Goal: Task Accomplishment & Management: Use online tool/utility

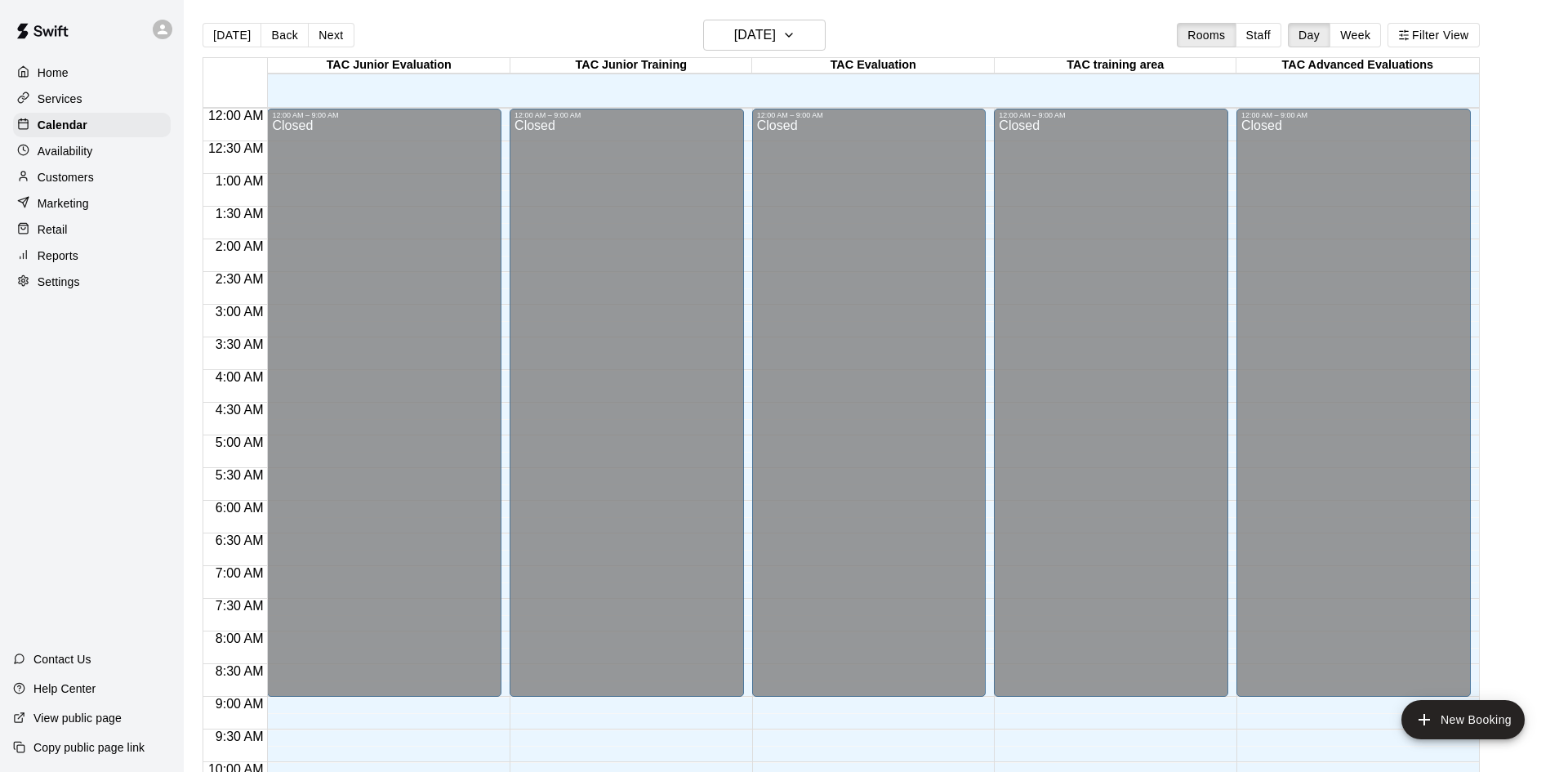
scroll to position [837, 0]
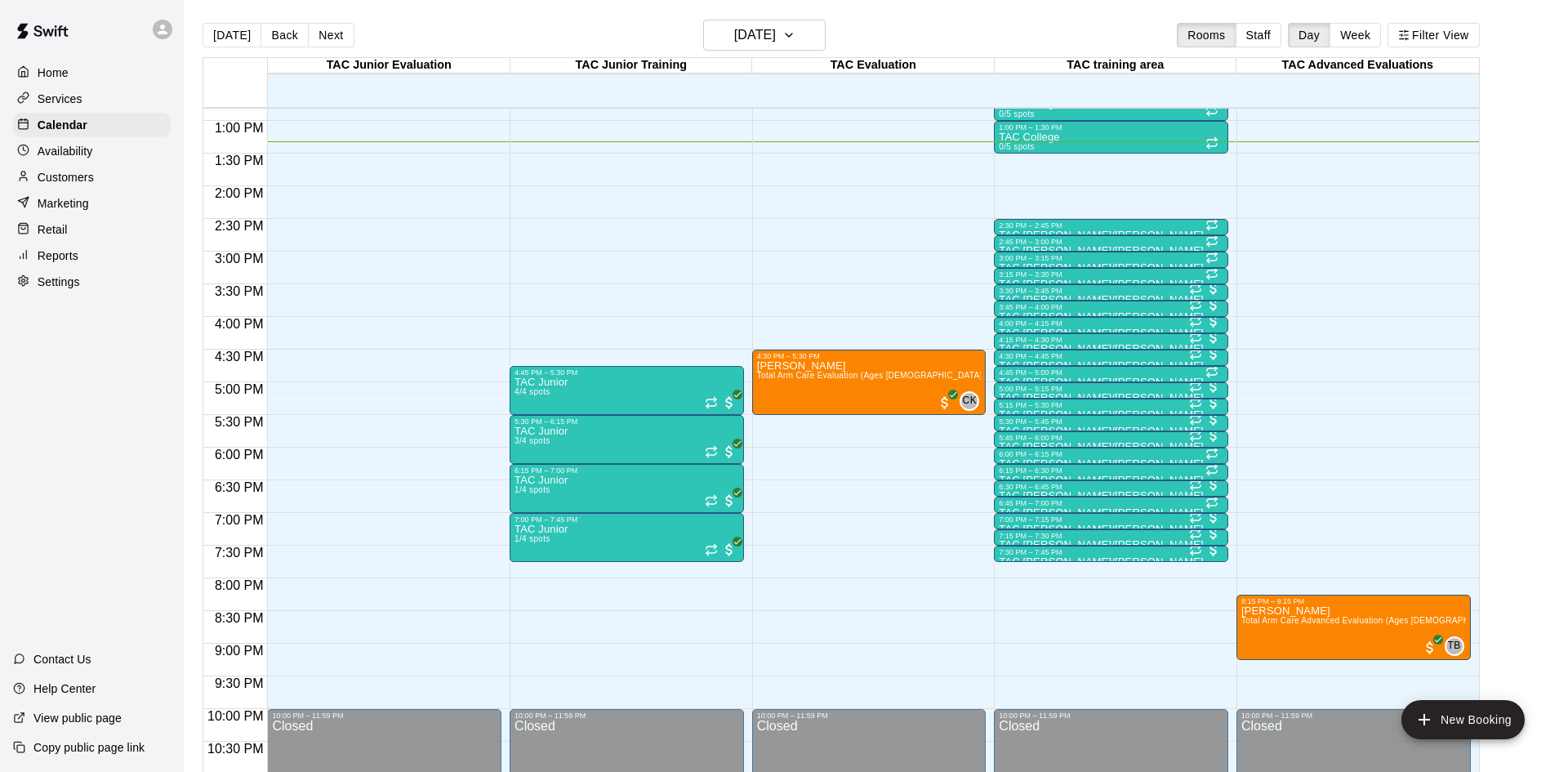
click at [80, 179] on p "Customers" at bounding box center [66, 176] width 57 height 16
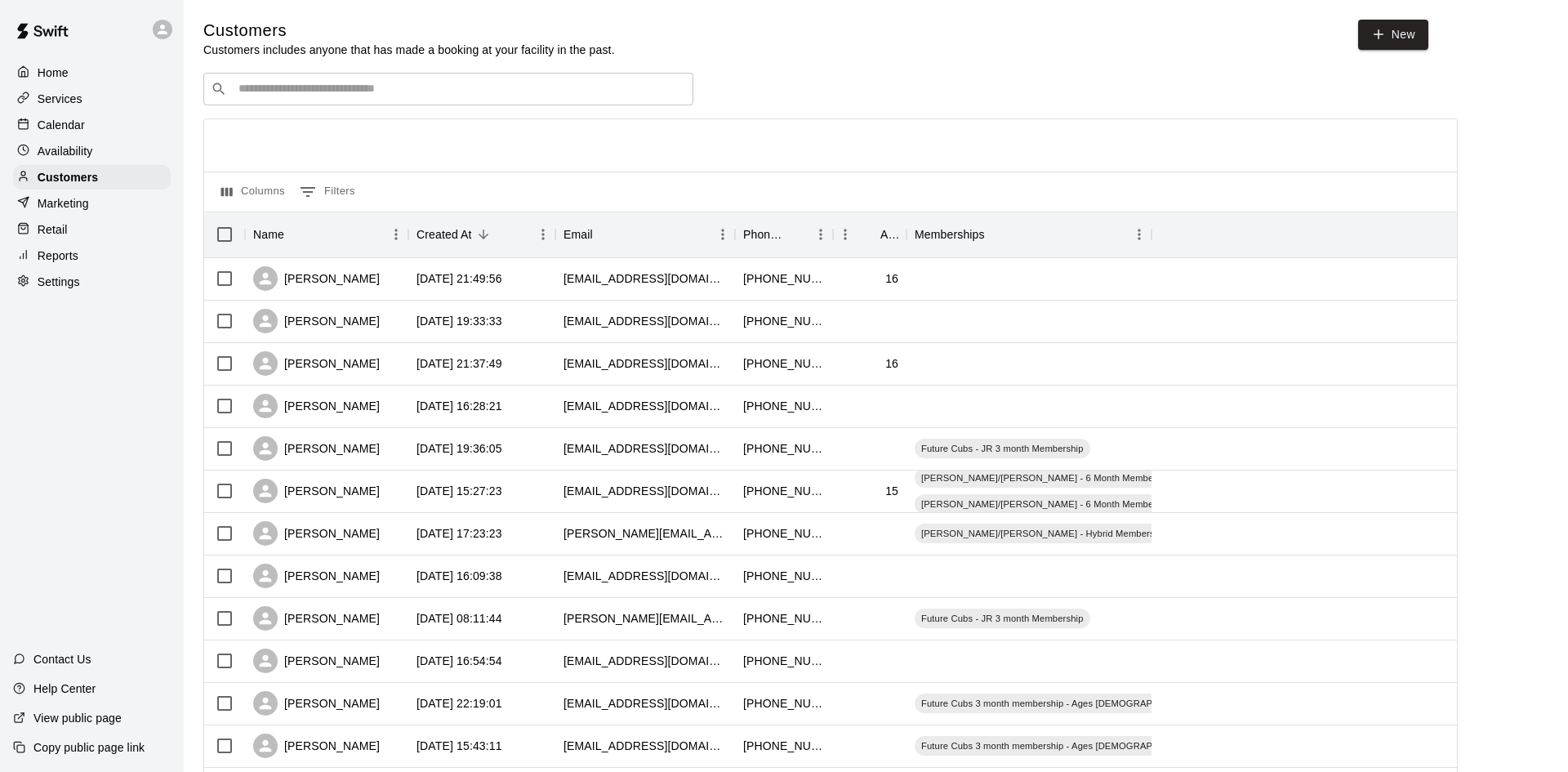
click at [487, 83] on input "Search customers by name or email" at bounding box center [460, 89] width 453 height 16
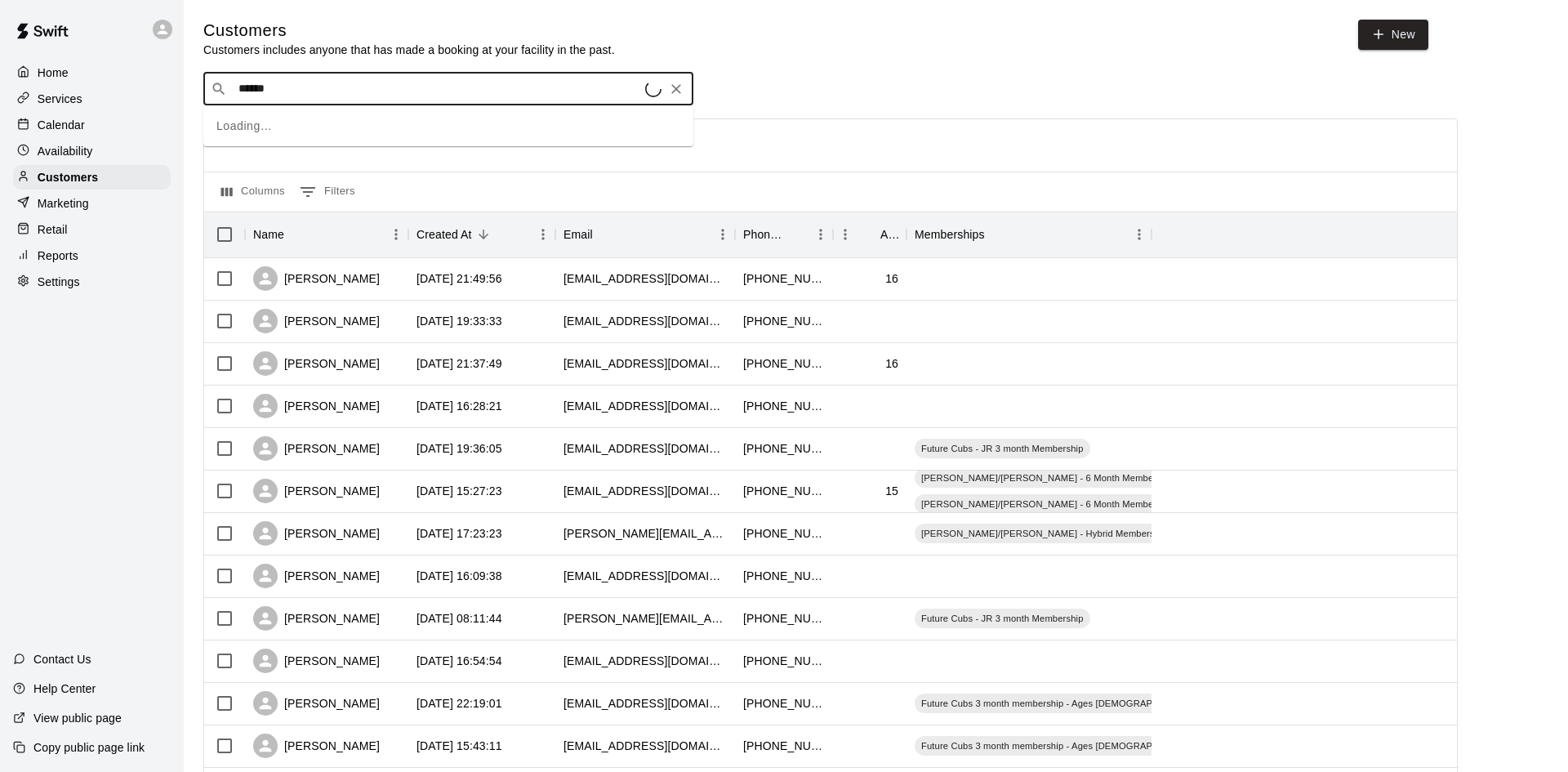
type input "*******"
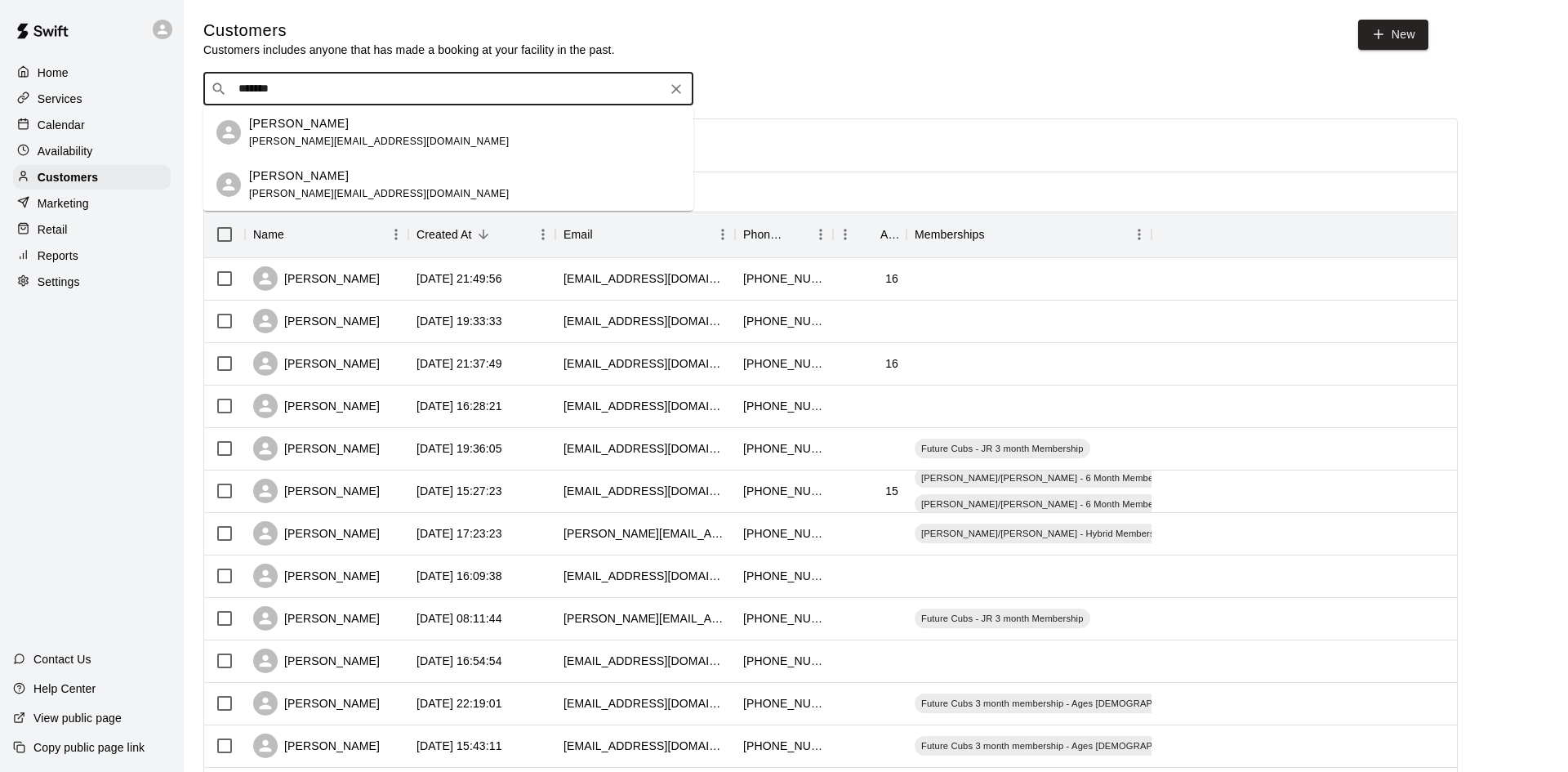
click at [382, 178] on div "Braeden Doucette" at bounding box center [379, 176] width 260 height 17
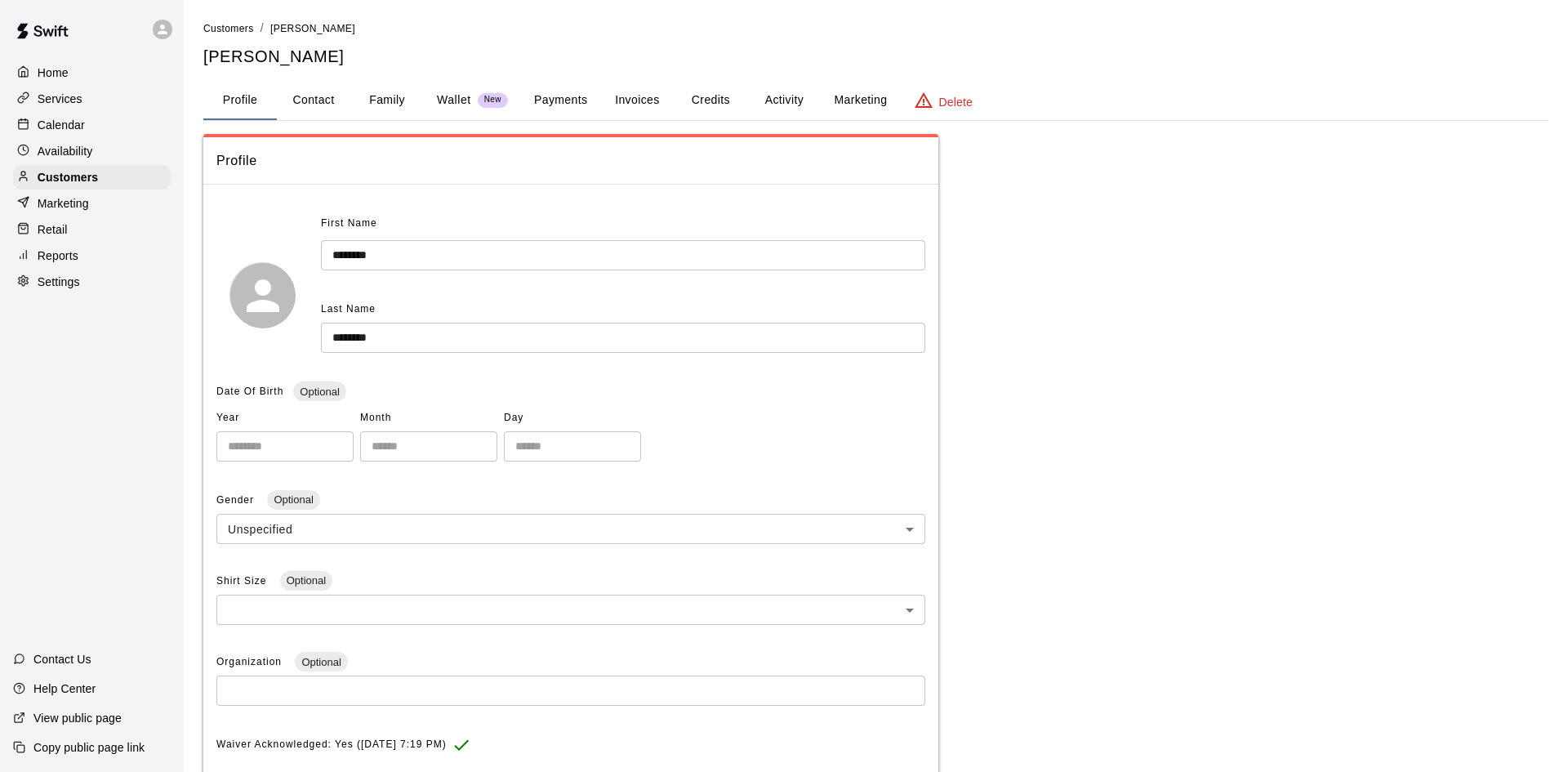
click at [785, 90] on button "Activity" at bounding box center [784, 101] width 74 height 40
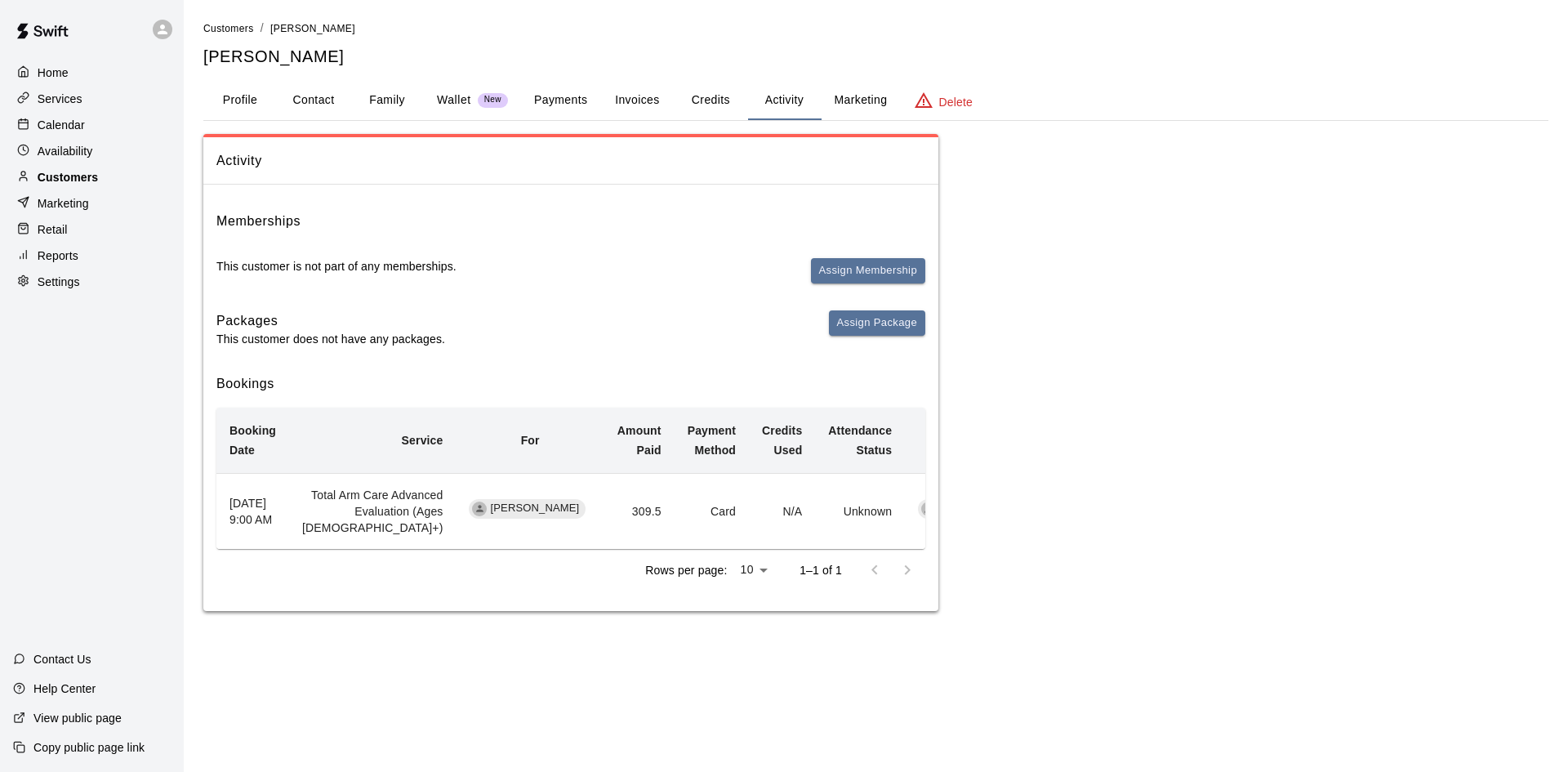
click at [111, 180] on div "Customers" at bounding box center [91, 177] width 157 height 25
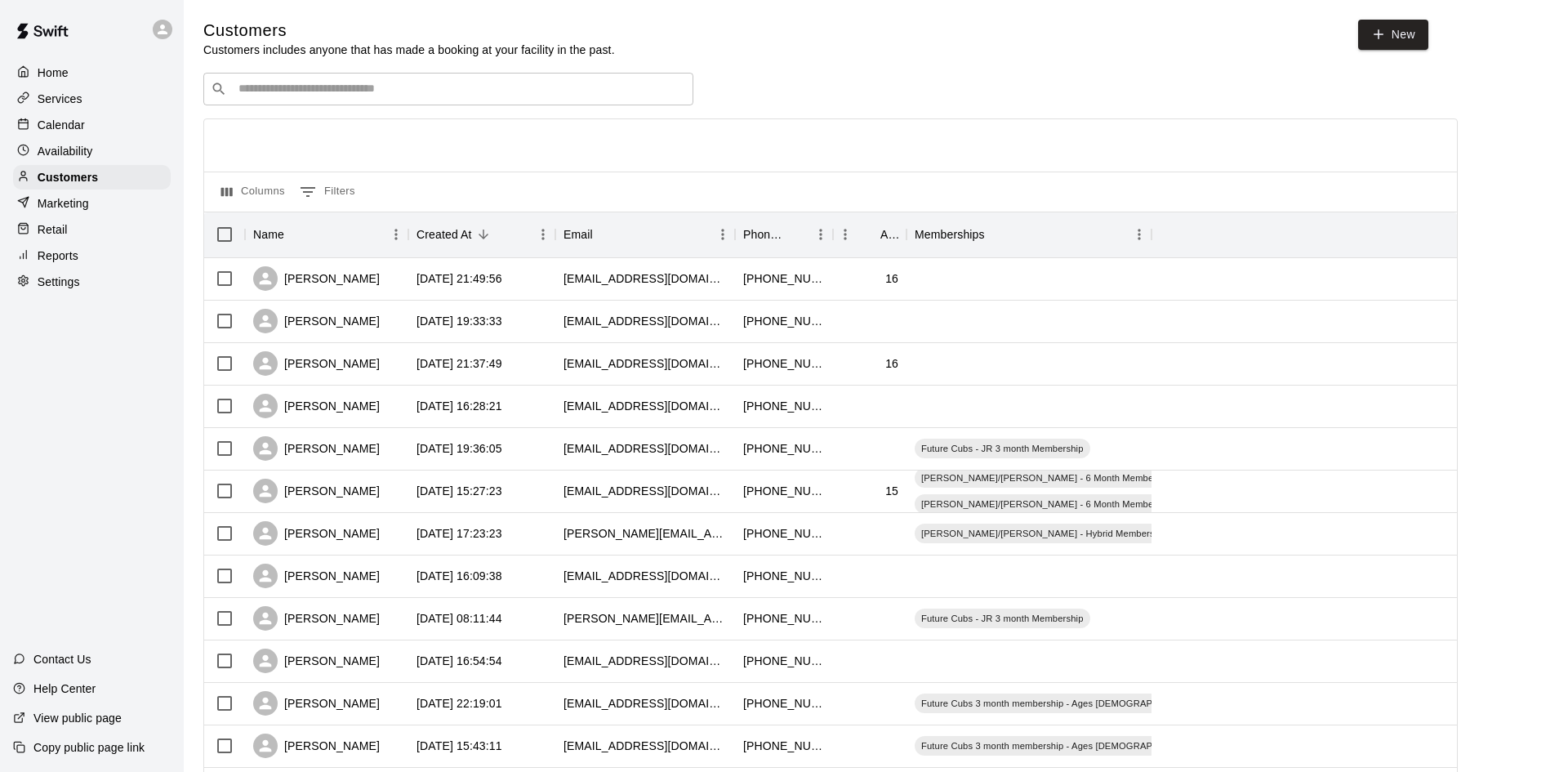
click at [314, 97] on div "​ ​" at bounding box center [449, 89] width 490 height 33
type input "***"
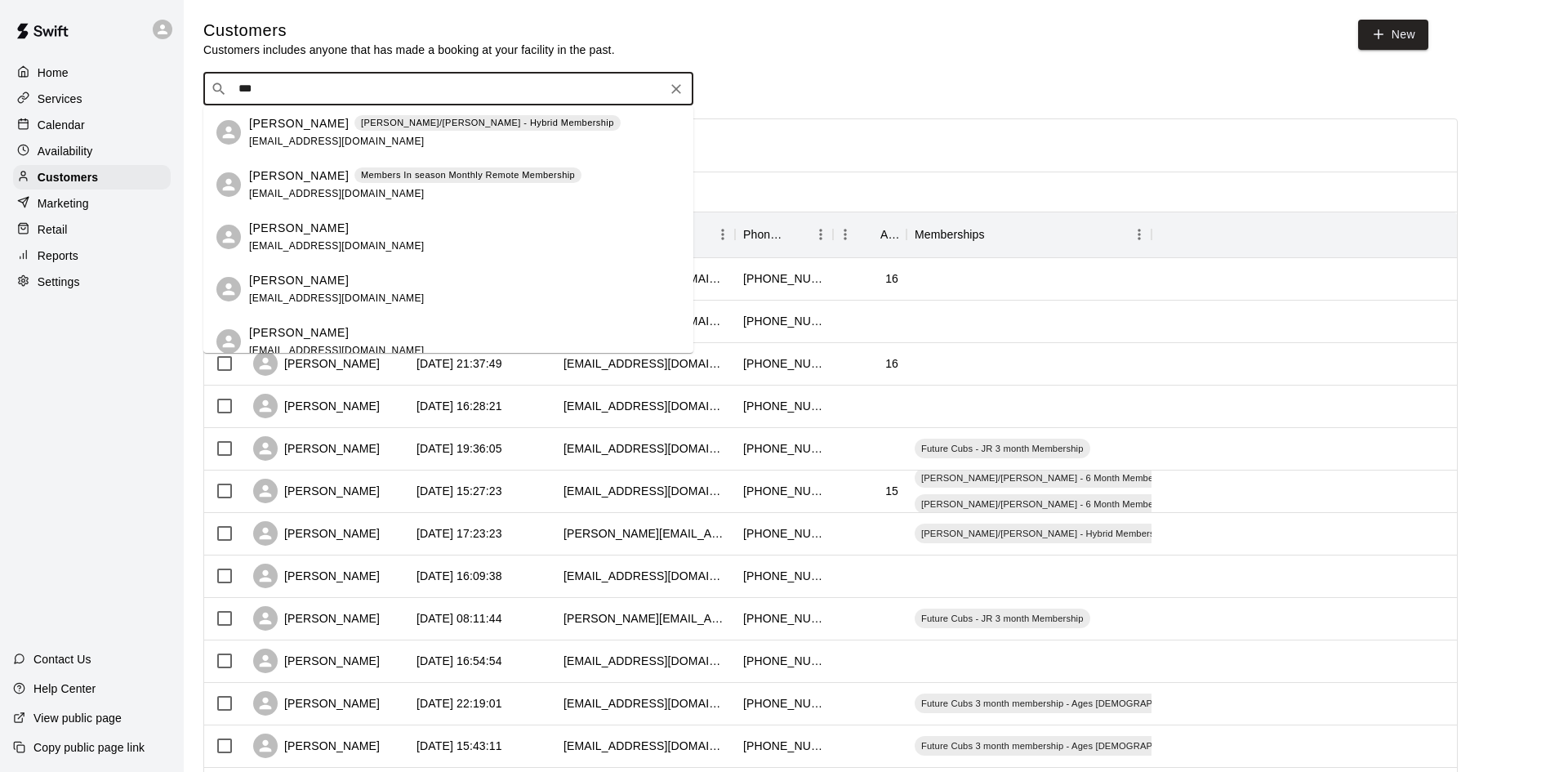
click at [295, 276] on p "Kenneth Soriero" at bounding box center [299, 281] width 100 height 17
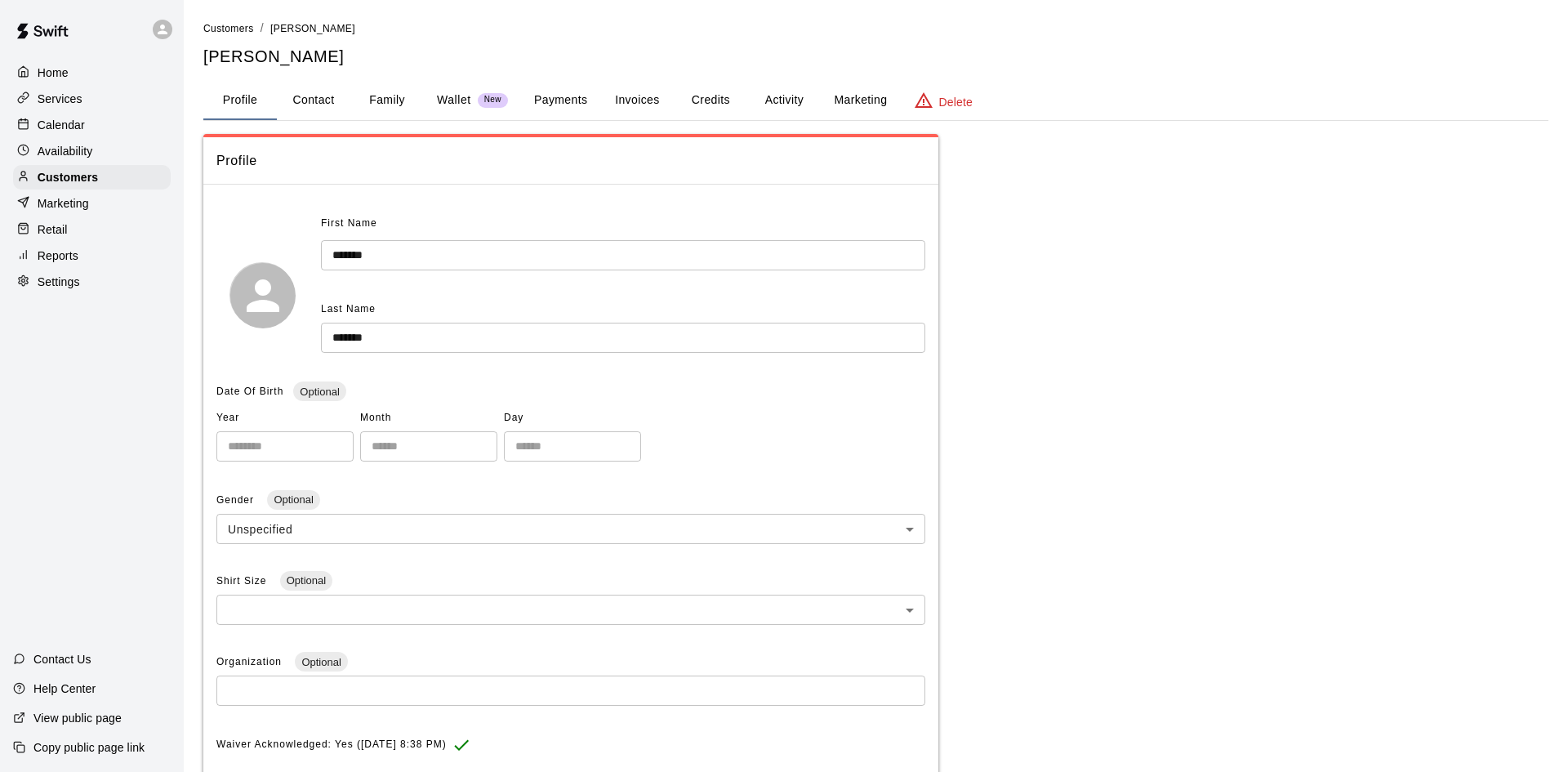
click at [785, 97] on button "Activity" at bounding box center [784, 101] width 74 height 40
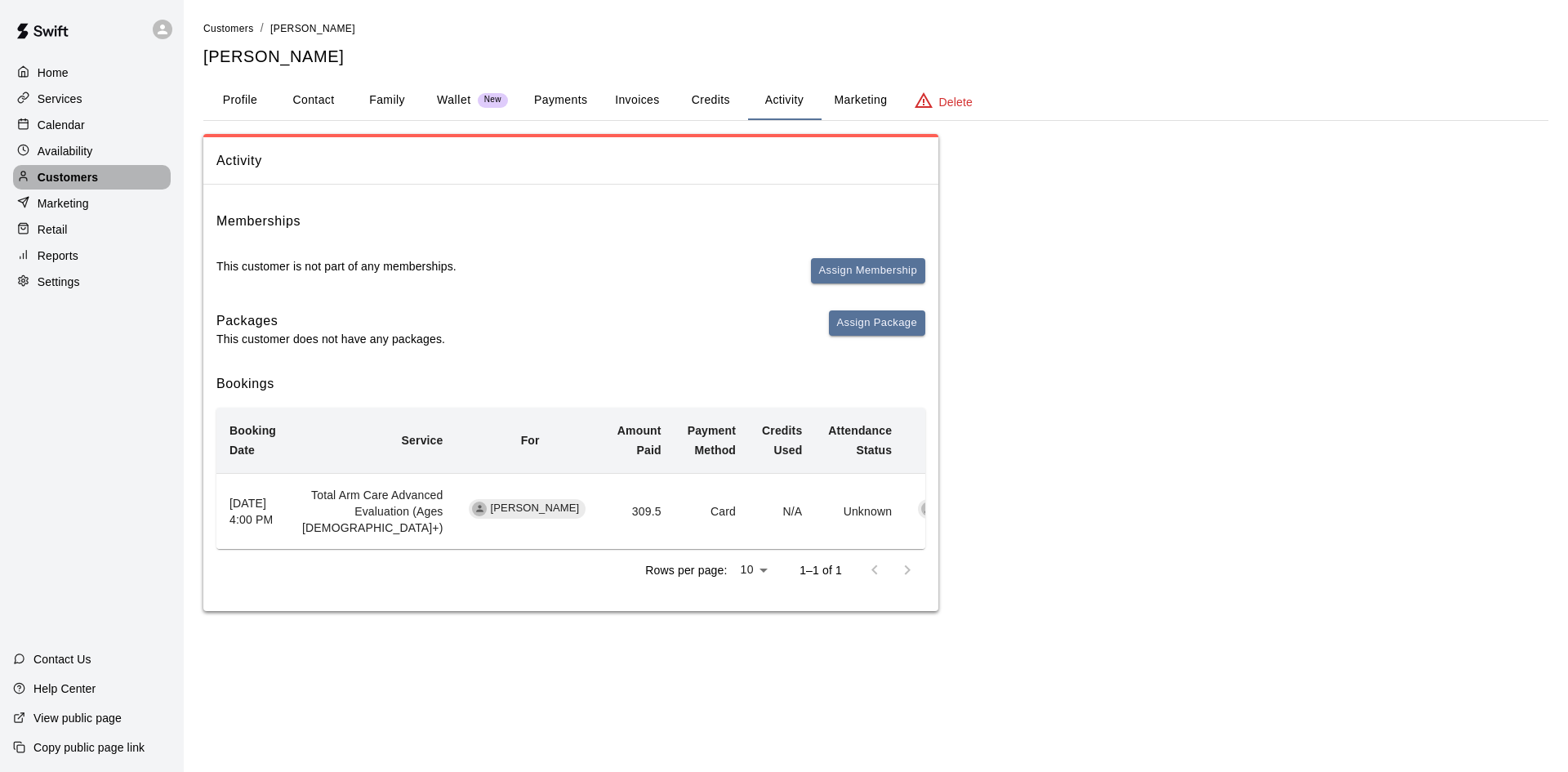
click at [91, 174] on p "Customers" at bounding box center [68, 176] width 60 height 16
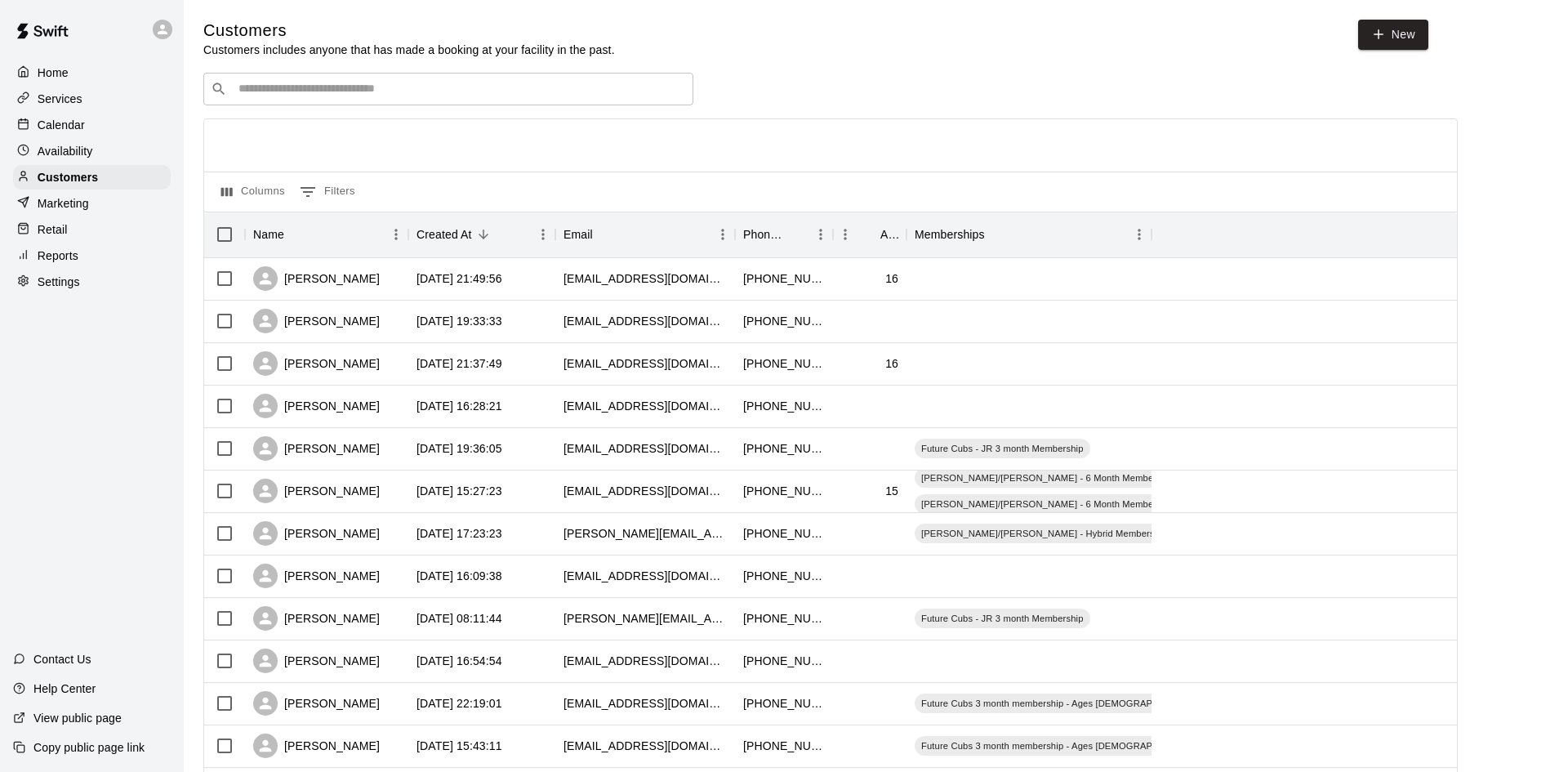
click at [406, 99] on div "​ ​" at bounding box center [449, 89] width 490 height 33
type input "*****"
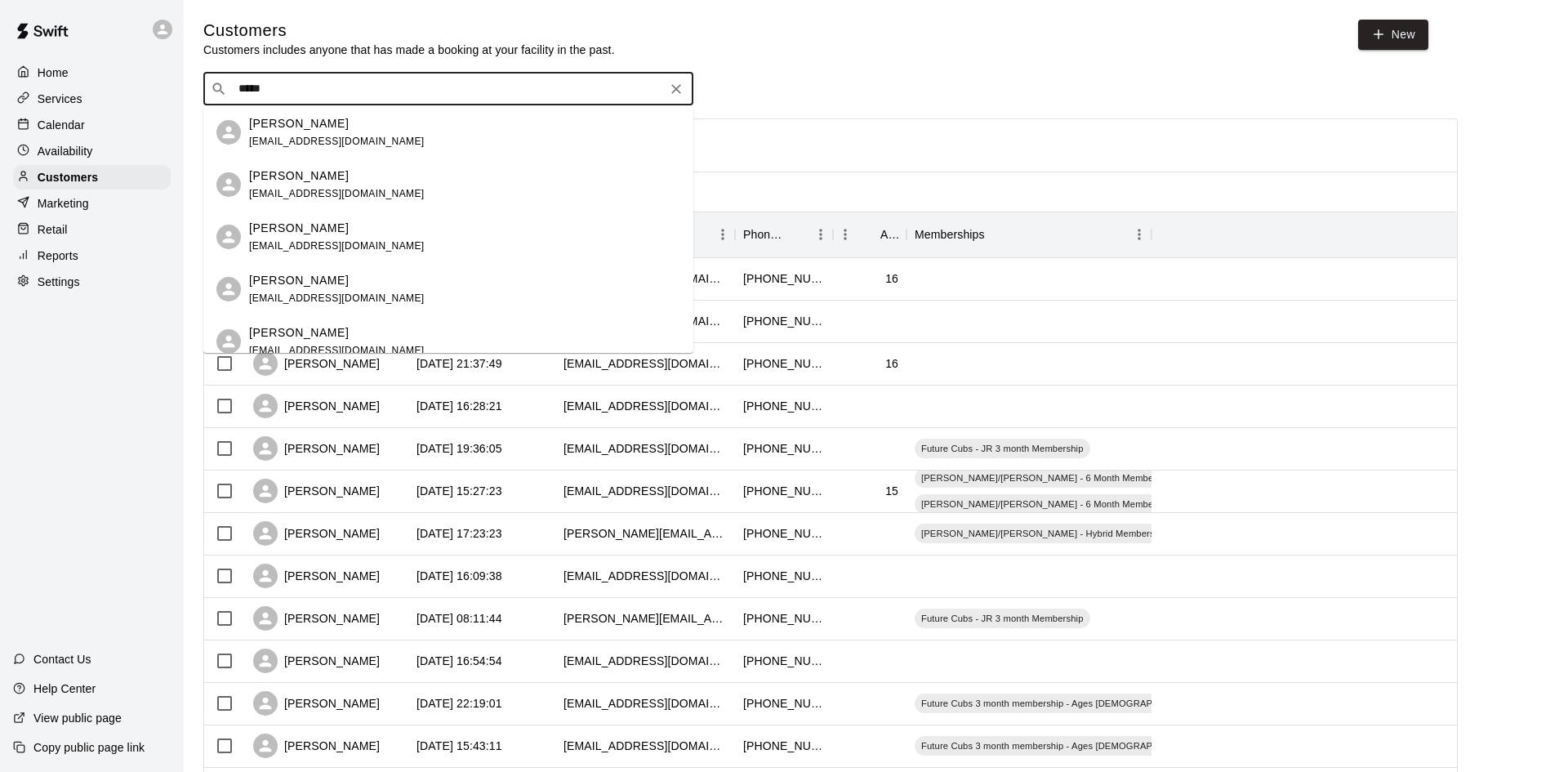
click at [355, 133] on div "Mike Uccio mcu@earthlink.net" at bounding box center [464, 132] width 431 height 35
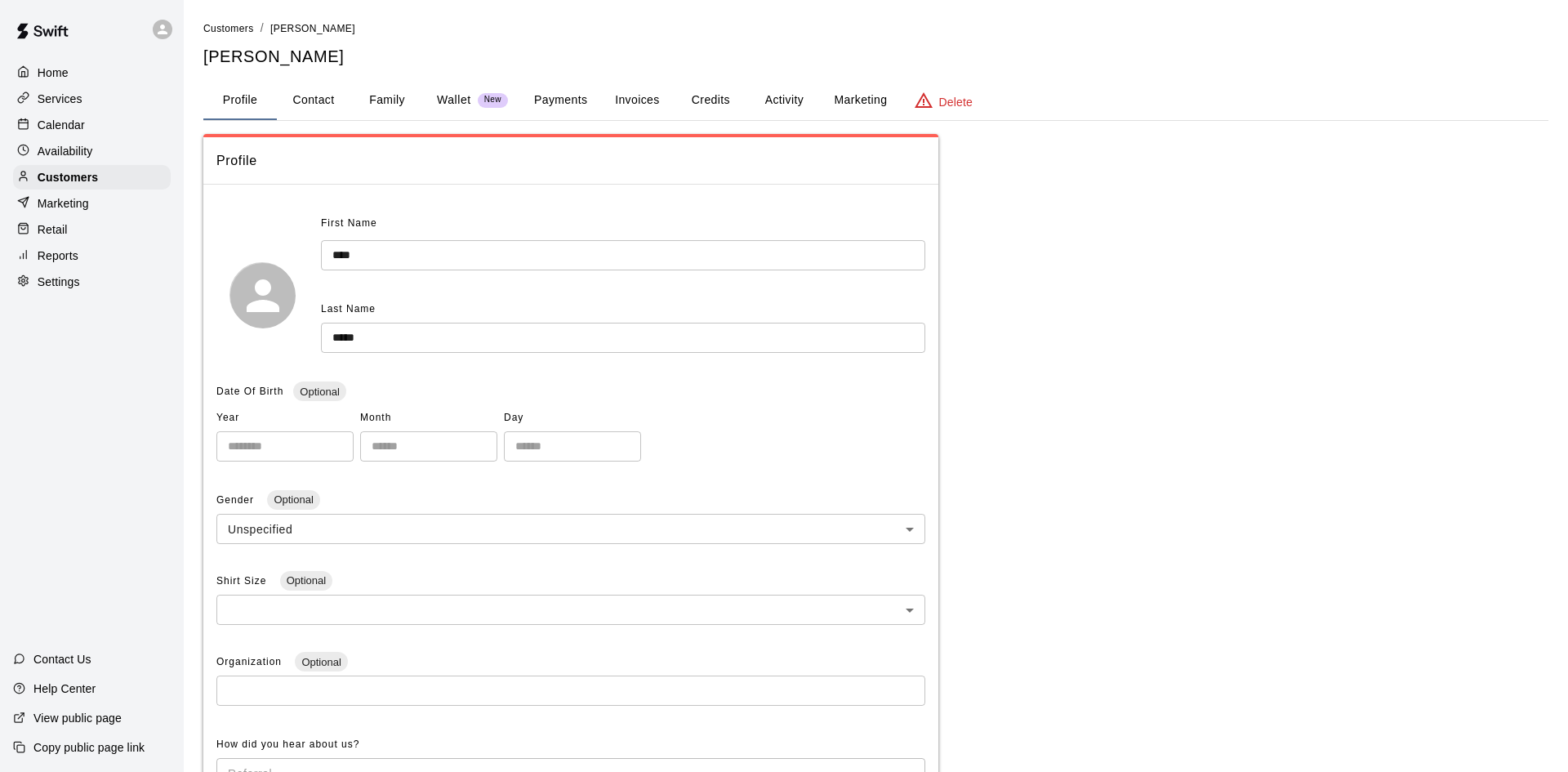
click at [788, 101] on button "Activity" at bounding box center [784, 101] width 74 height 40
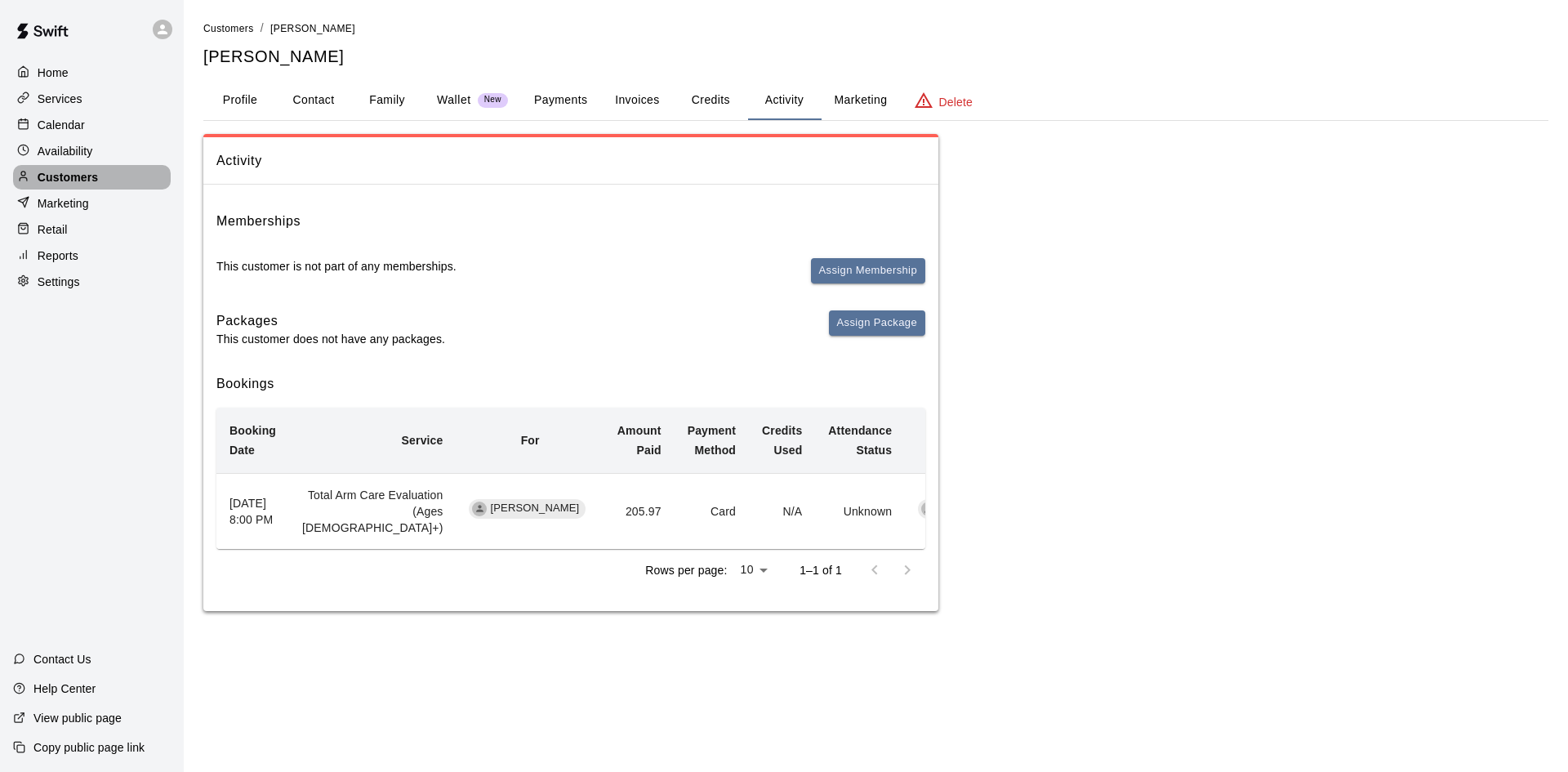
click at [107, 180] on div "Customers" at bounding box center [91, 177] width 157 height 25
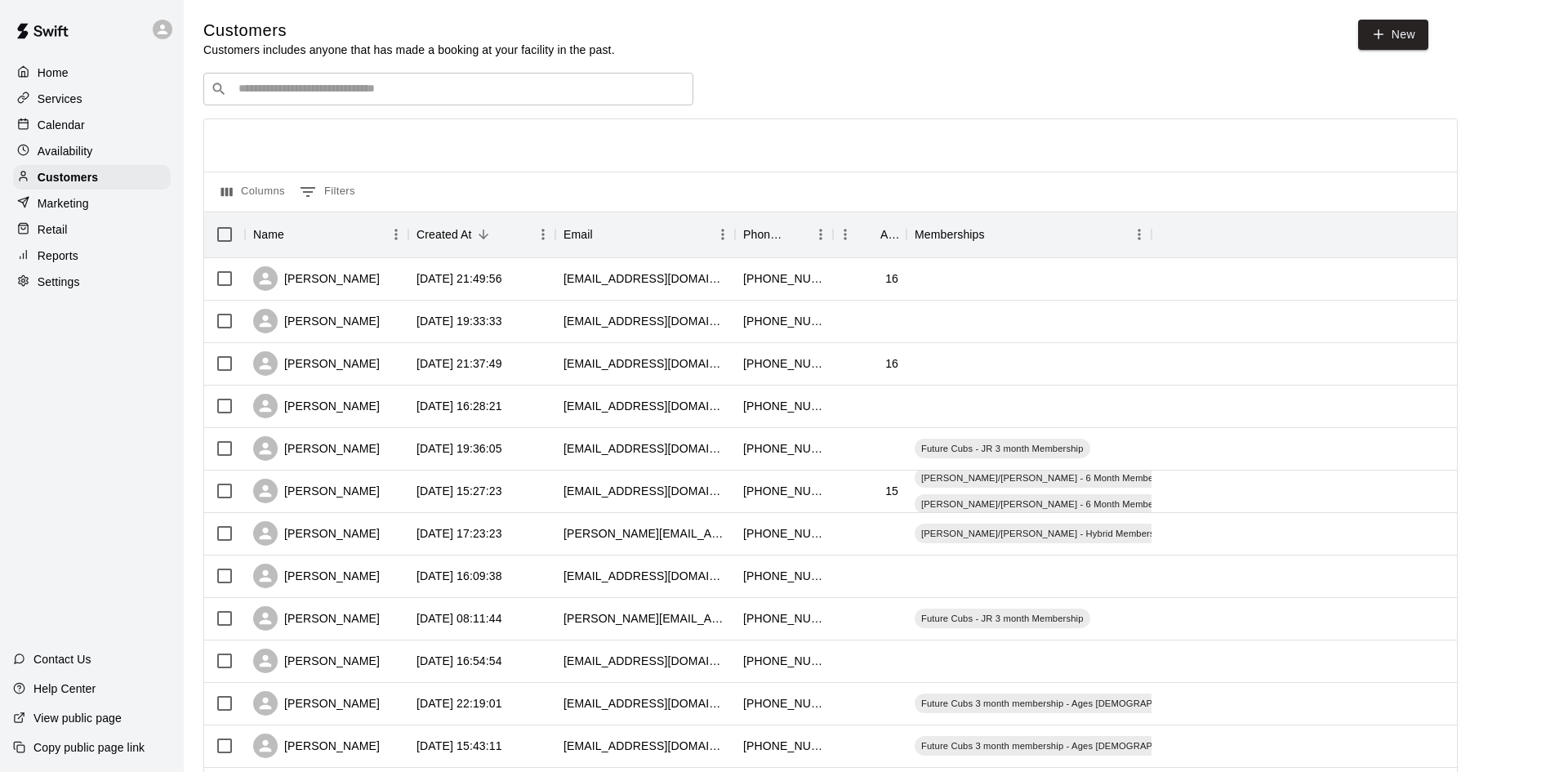
click at [281, 90] on input "Search customers by name or email" at bounding box center [460, 89] width 453 height 16
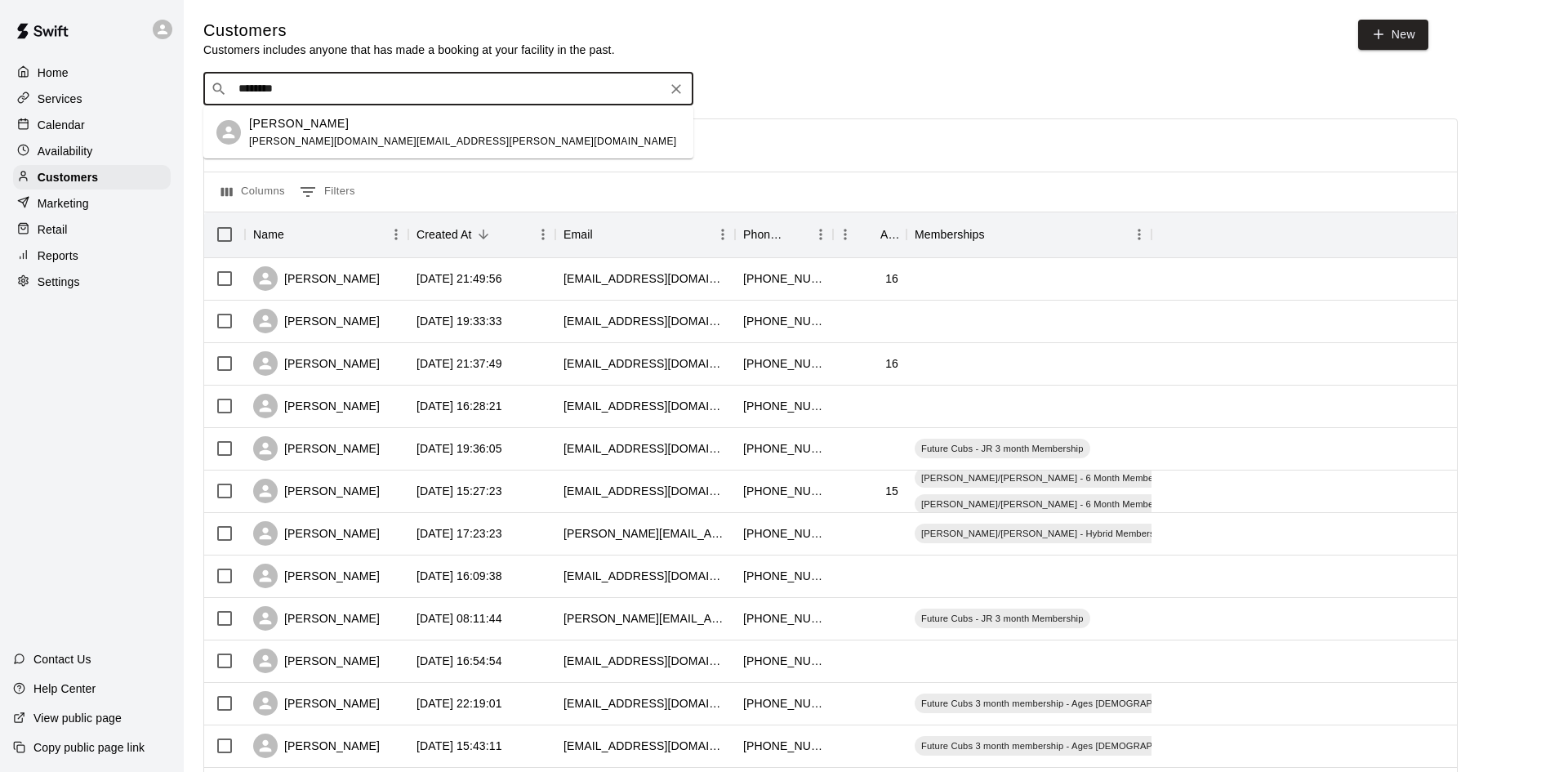
type input "*********"
click at [276, 131] on div "Austin Kim albert.h.kim@gmail.com" at bounding box center [463, 132] width 428 height 35
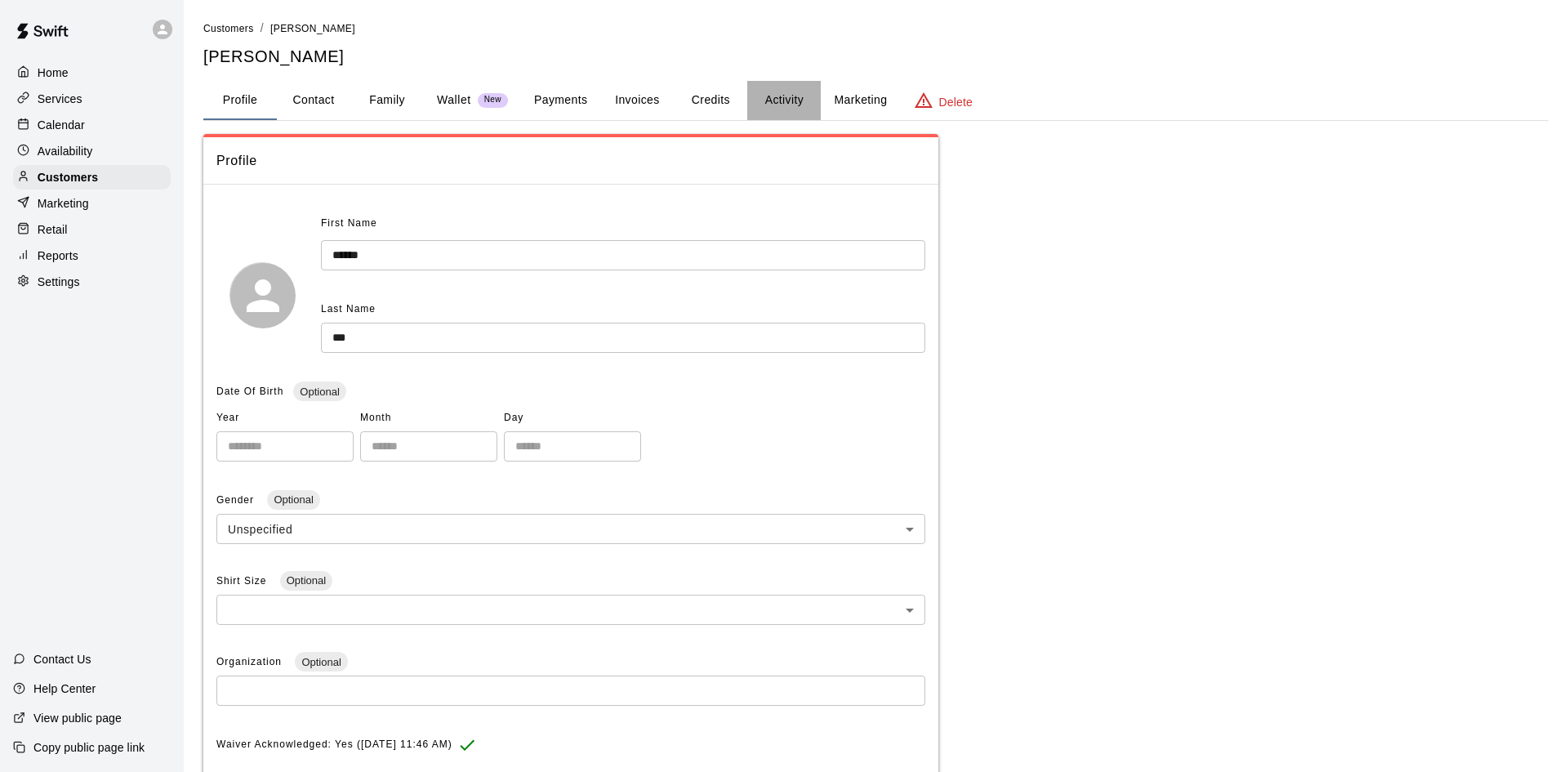
click at [796, 105] on button "Activity" at bounding box center [784, 101] width 74 height 40
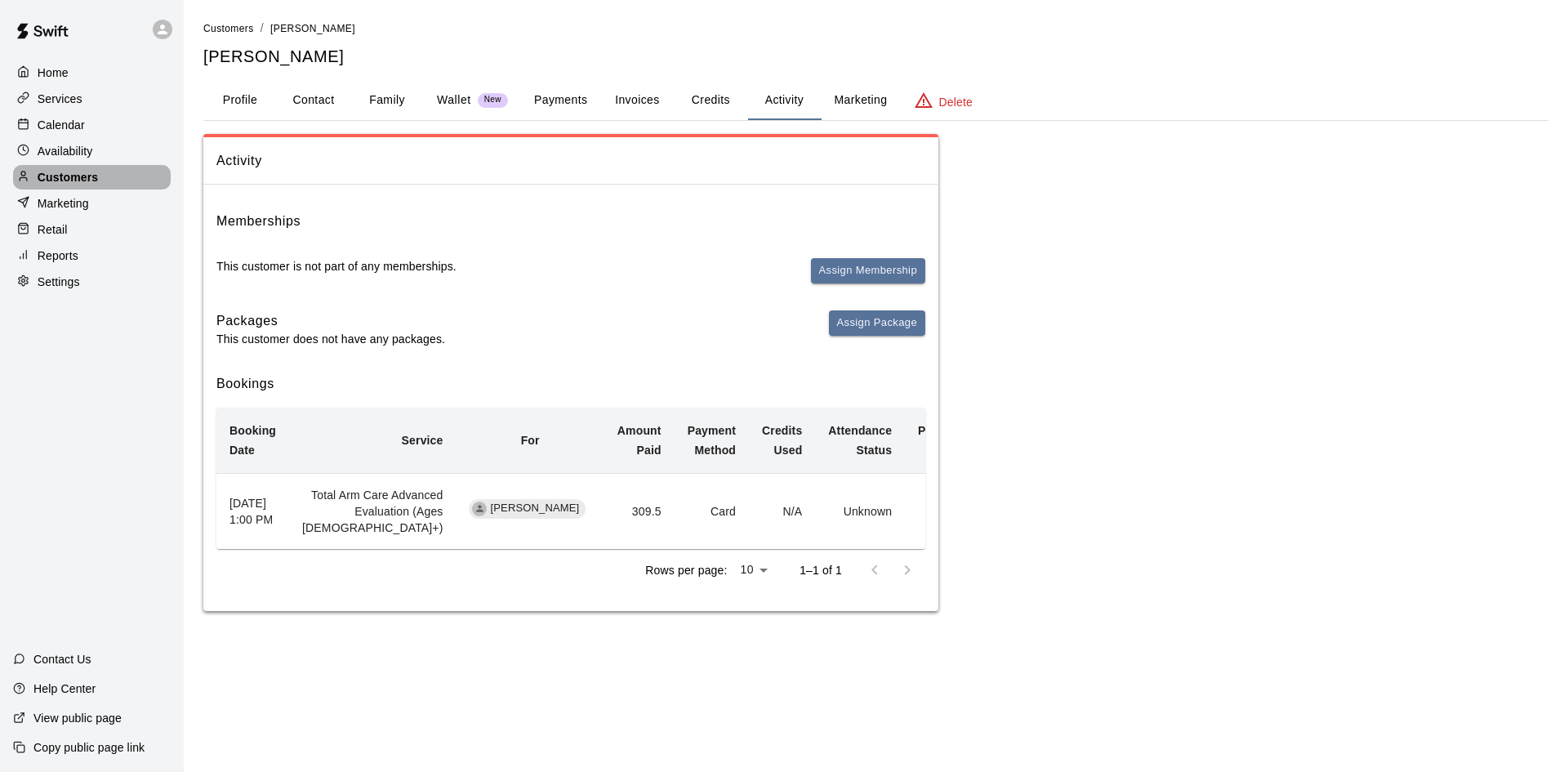
click at [93, 185] on p "Customers" at bounding box center [68, 176] width 60 height 16
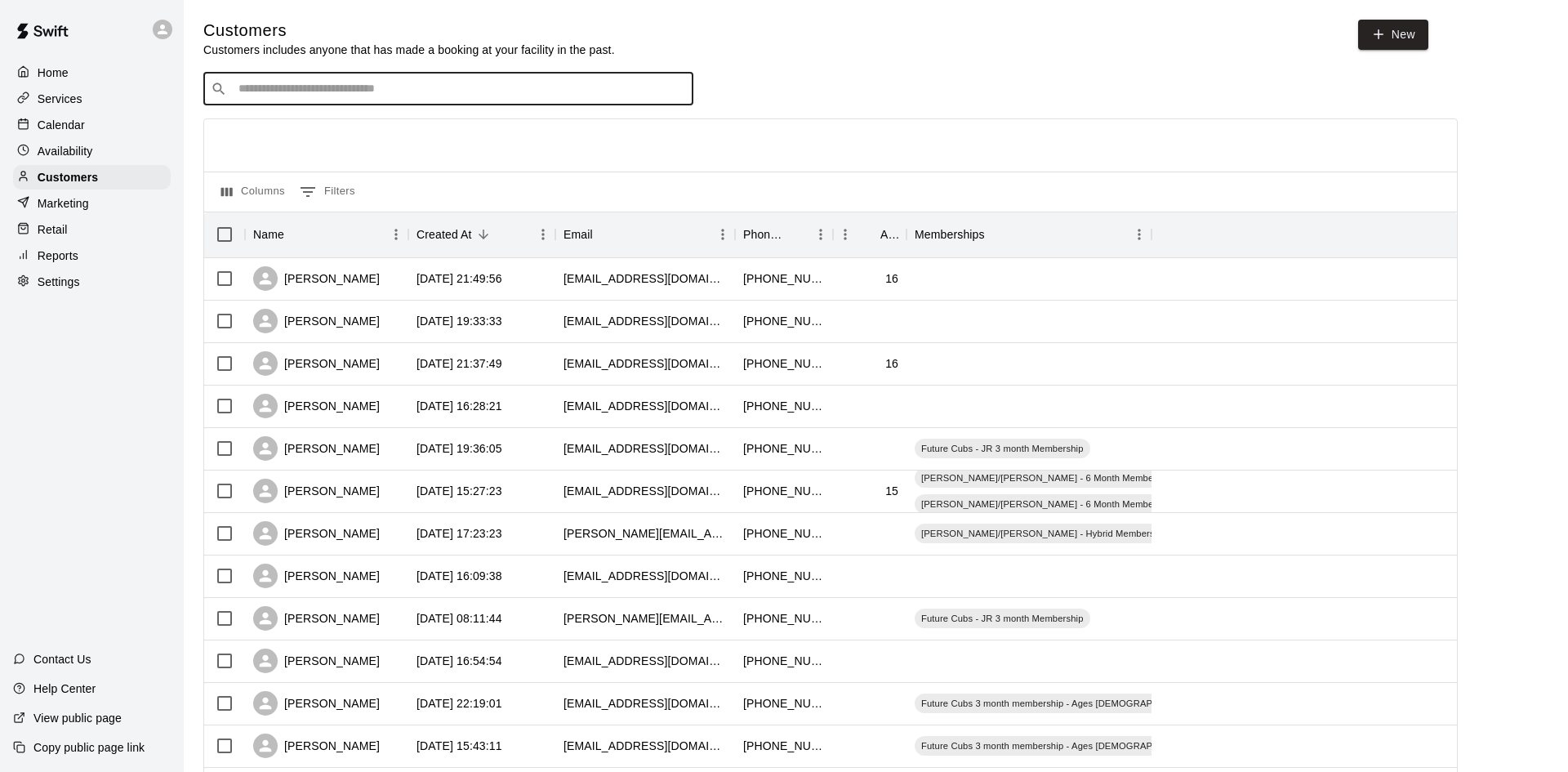
click at [296, 83] on input "Search customers by name or email" at bounding box center [460, 89] width 453 height 16
type input "******"
click at [278, 163] on div "Brody Gulbin vgulbin@bhpsnj.org" at bounding box center [449, 184] width 490 height 52
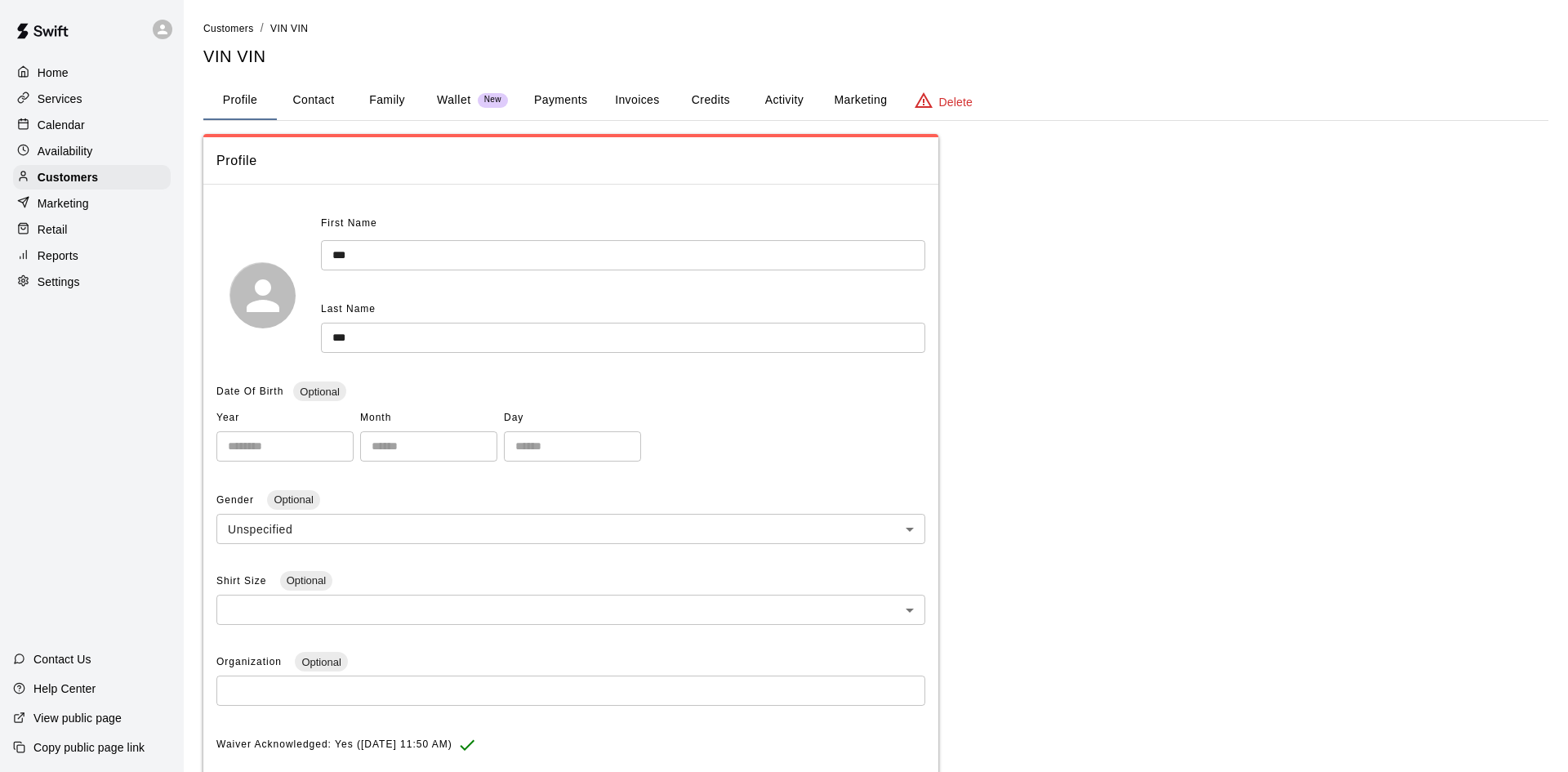
click at [794, 74] on div "**********" at bounding box center [876, 537] width 1345 height 1036
click at [788, 104] on button "Activity" at bounding box center [784, 101] width 74 height 40
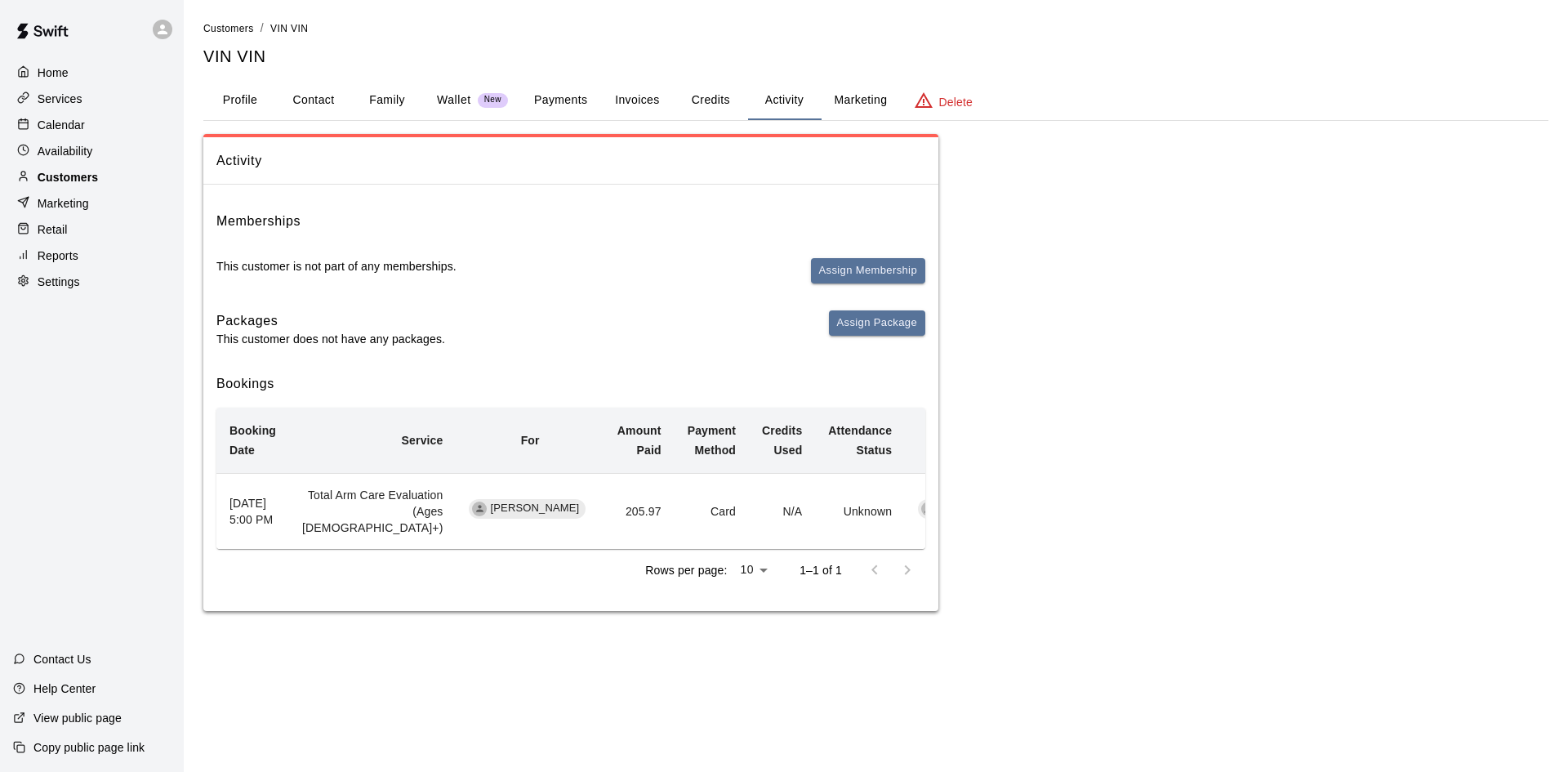
click at [126, 183] on div "Customers" at bounding box center [91, 177] width 157 height 25
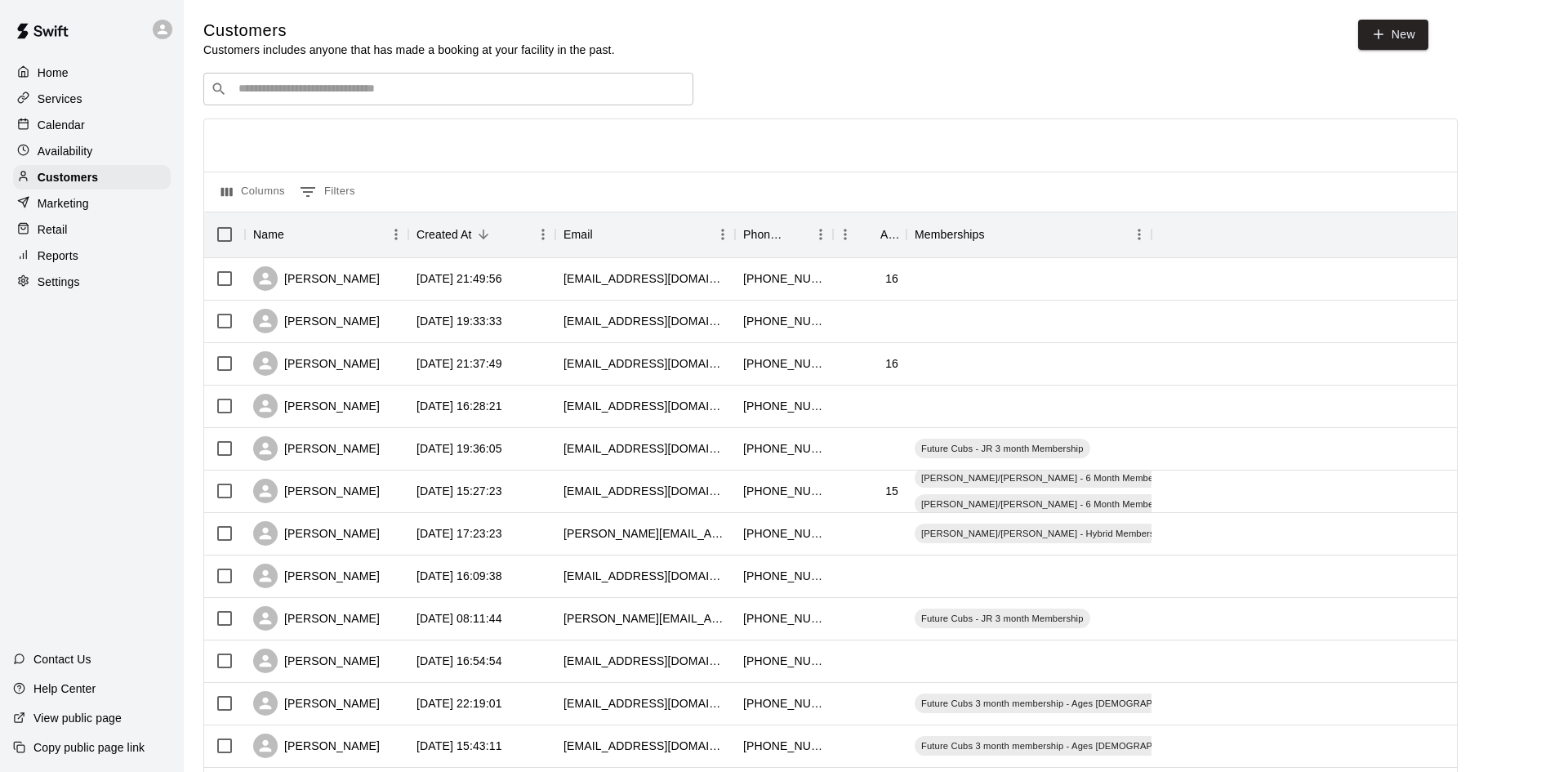
click at [303, 98] on div "​ ​" at bounding box center [449, 89] width 490 height 33
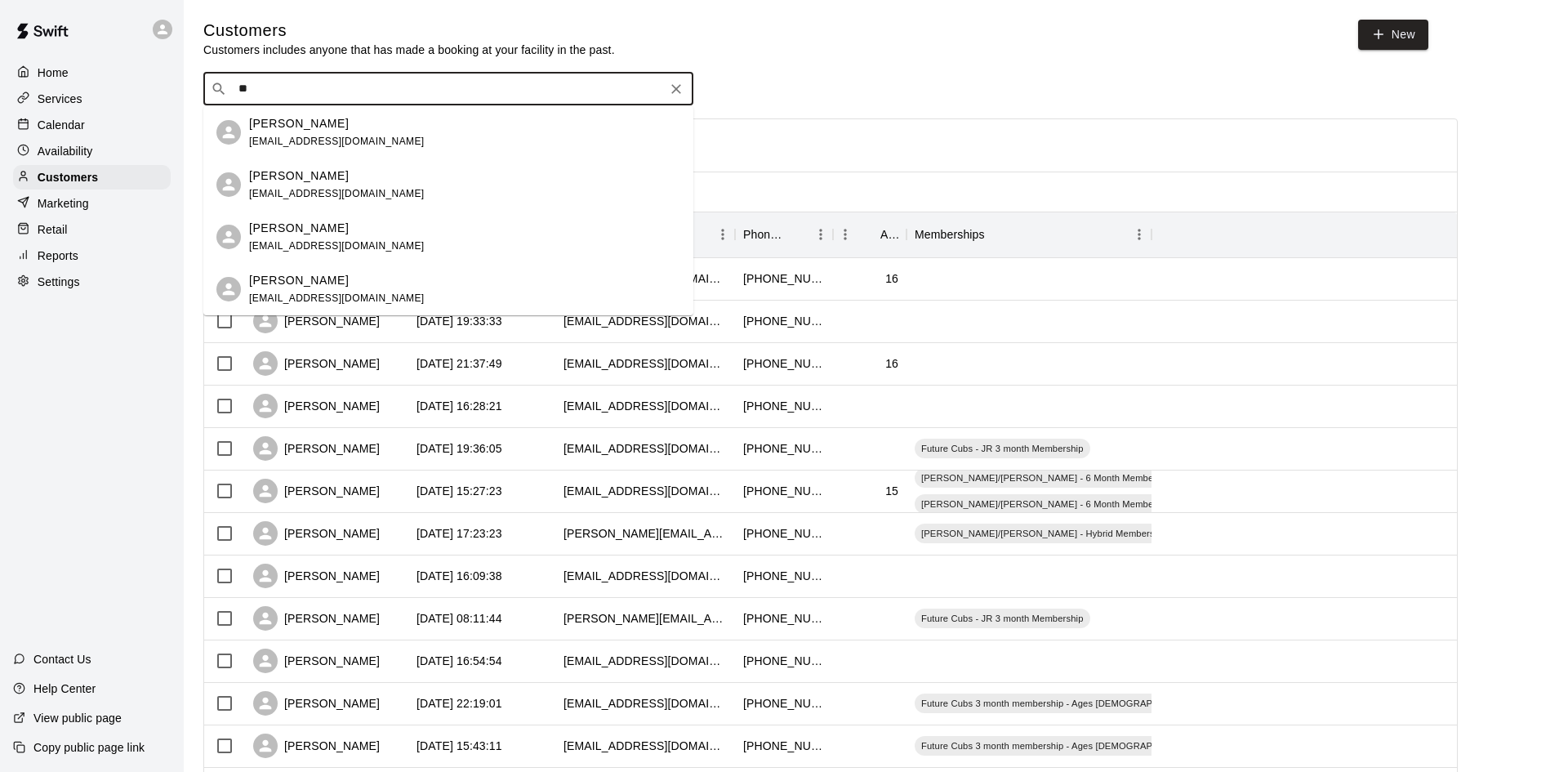
type input "*"
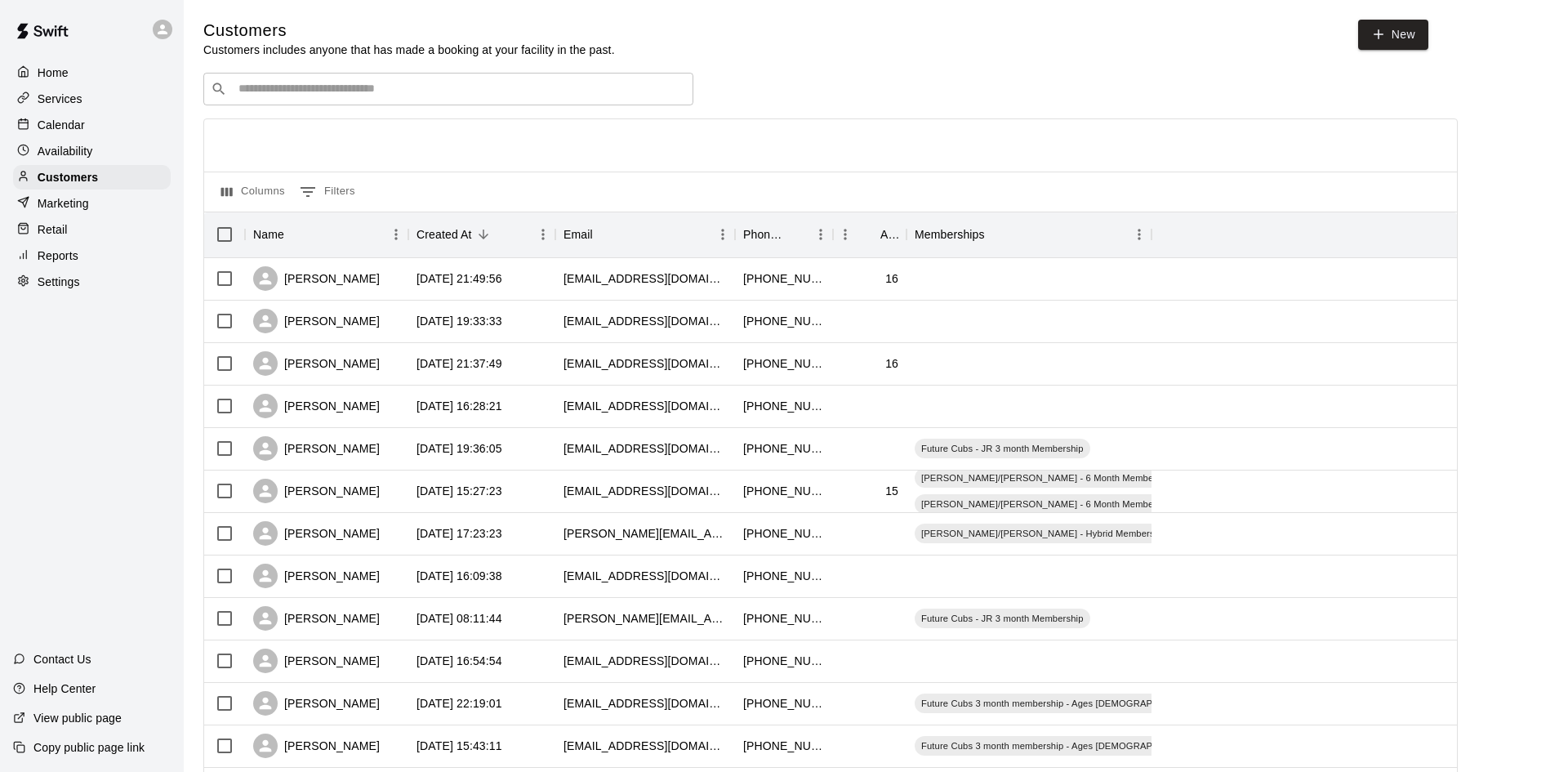
click at [74, 246] on div "Reports" at bounding box center [91, 255] width 157 height 25
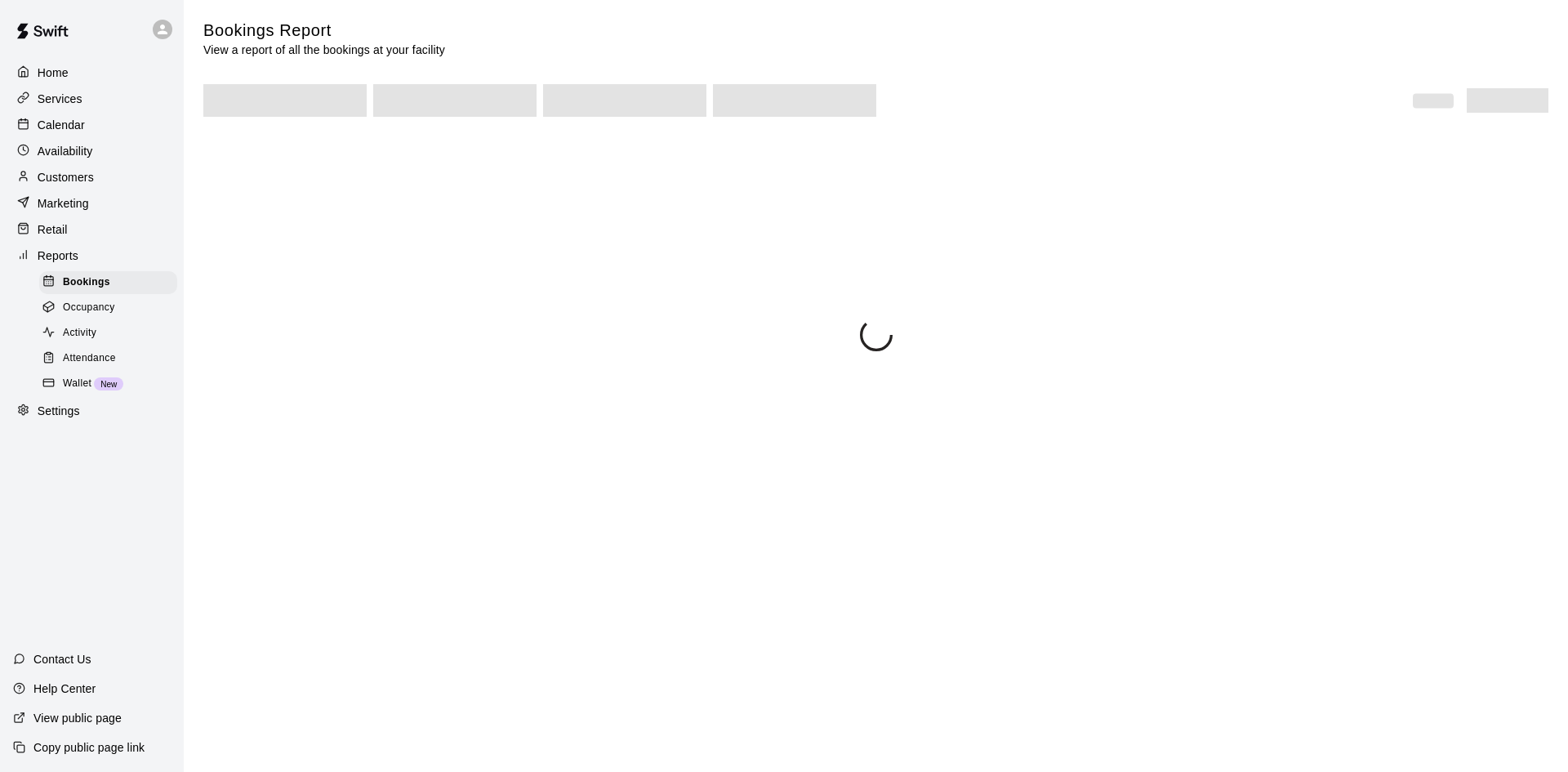
click at [117, 360] on div "Attendance" at bounding box center [108, 358] width 138 height 23
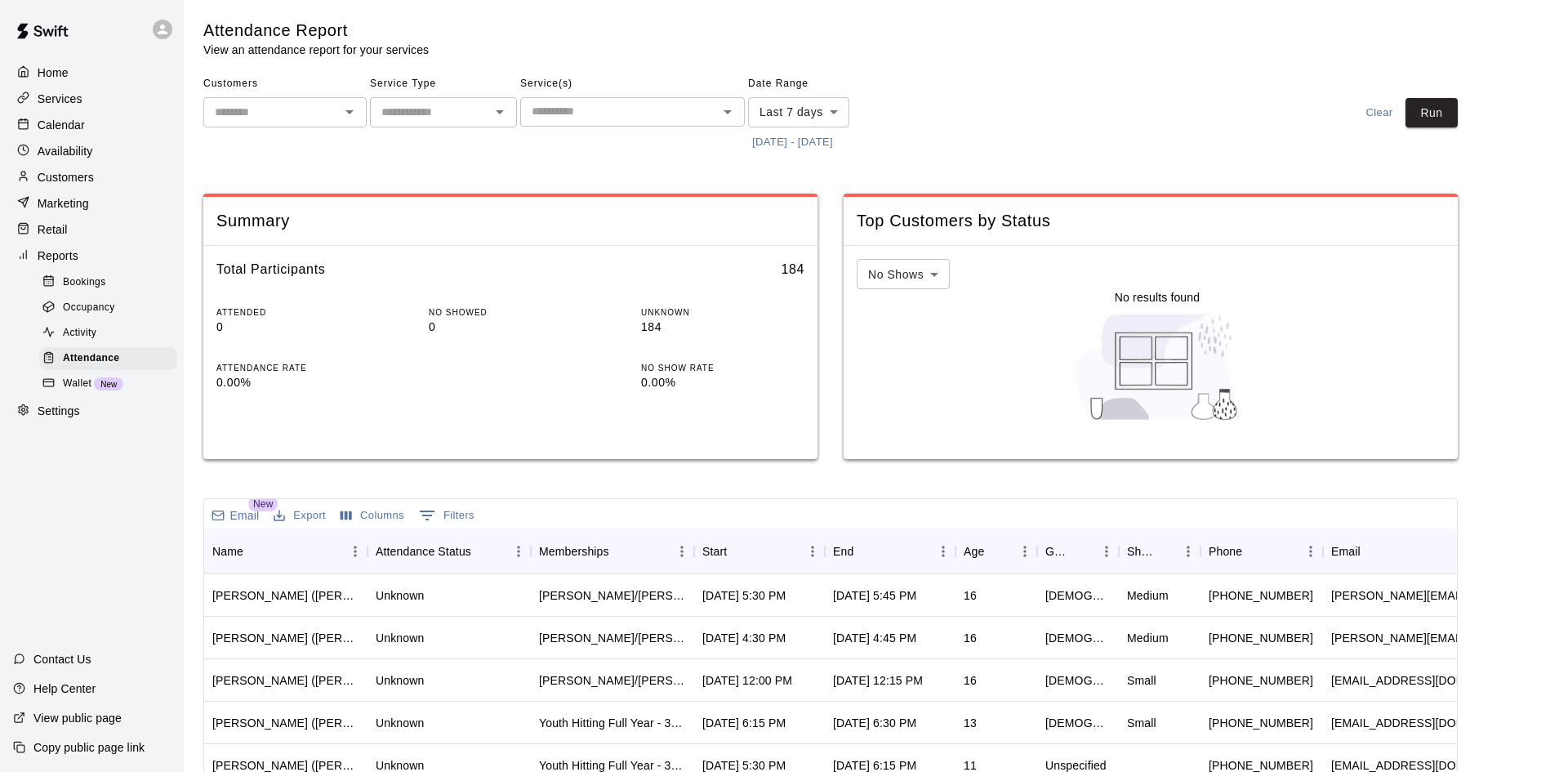
click at [813, 145] on button "[DATE] - [DATE]" at bounding box center [793, 142] width 89 height 25
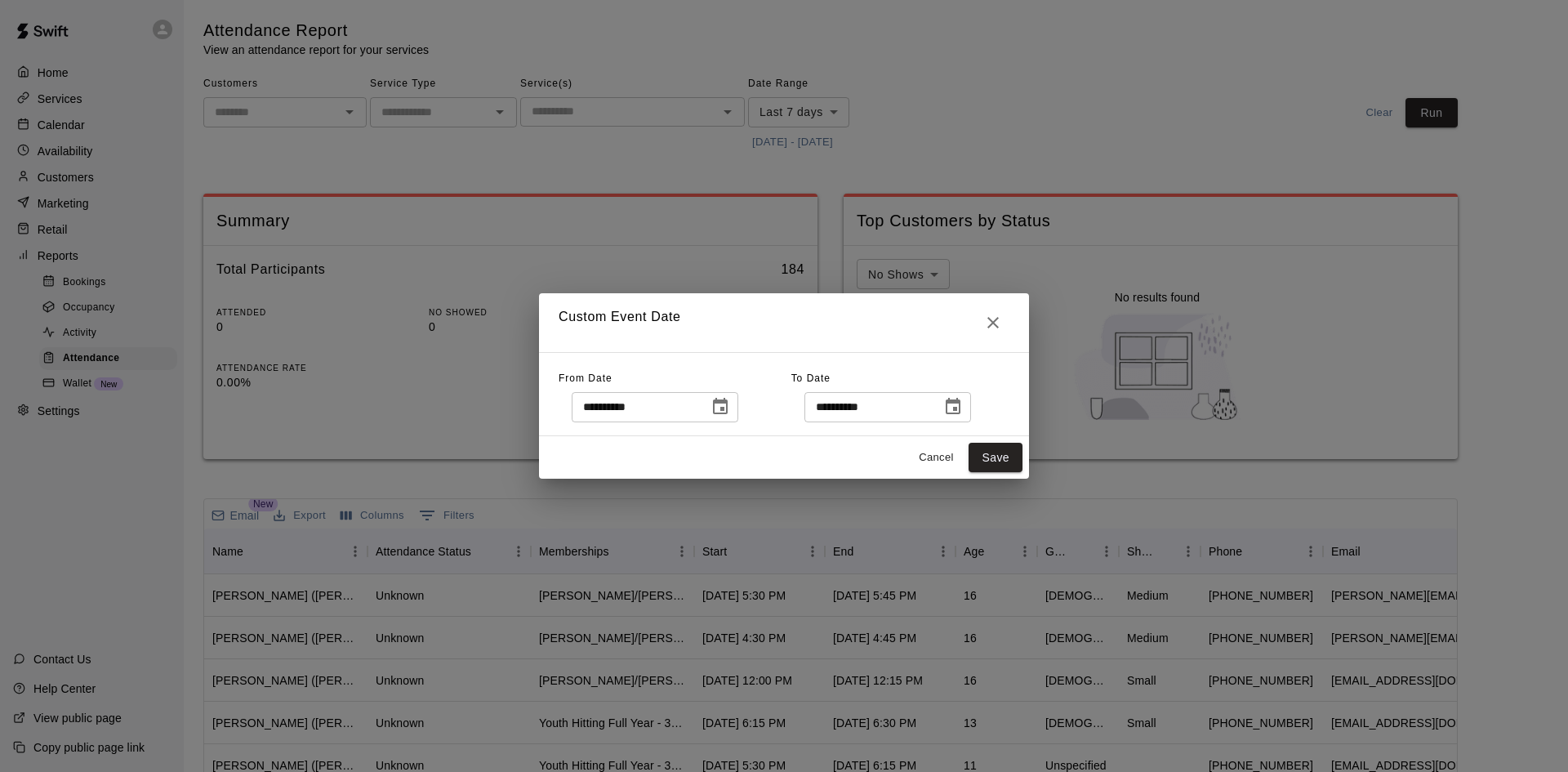
click at [728, 413] on icon "Choose date, selected date is Sep 3, 2025" at bounding box center [720, 405] width 15 height 16
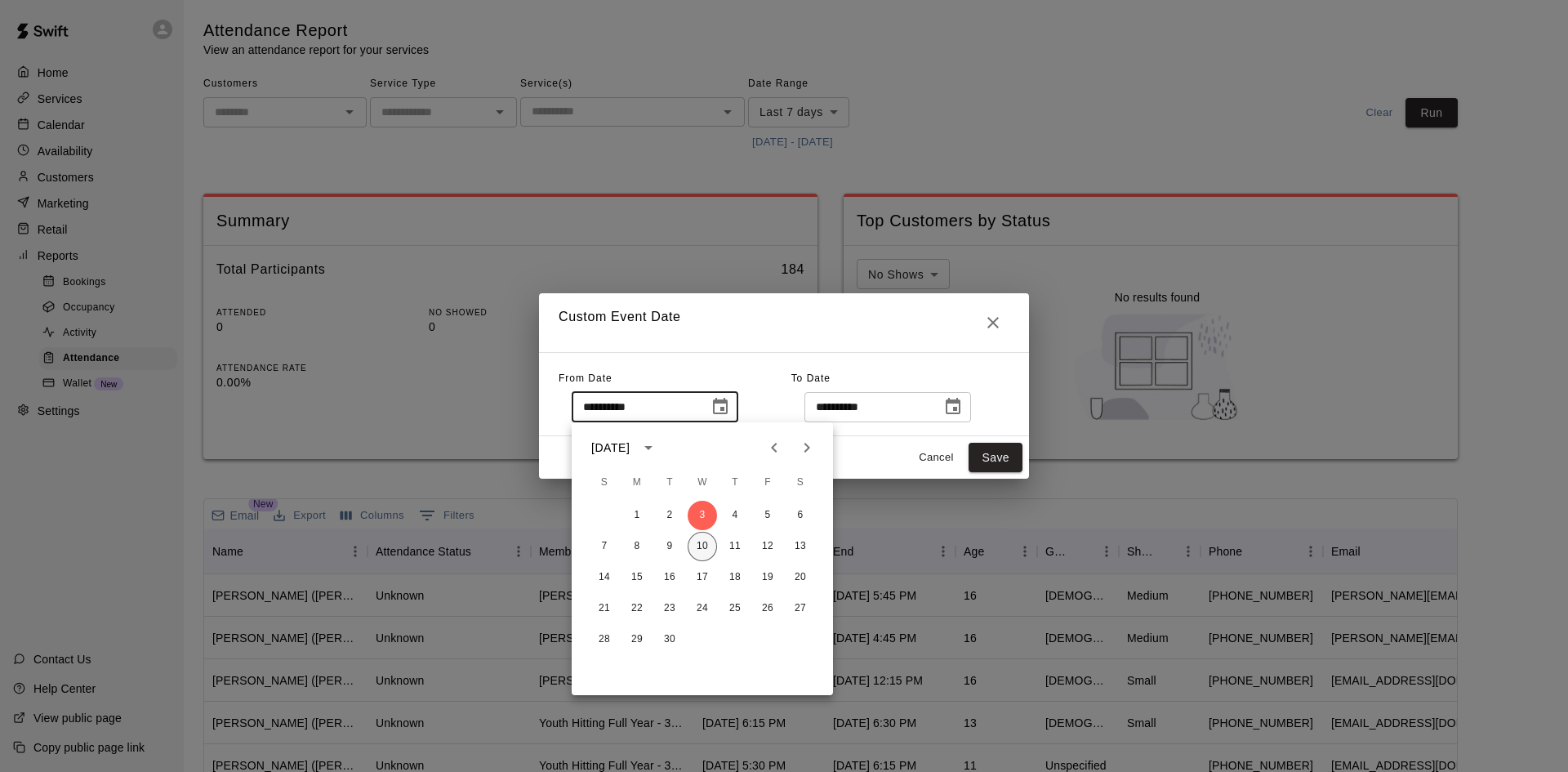
click at [711, 538] on button "10" at bounding box center [702, 546] width 29 height 29
type input "**********"
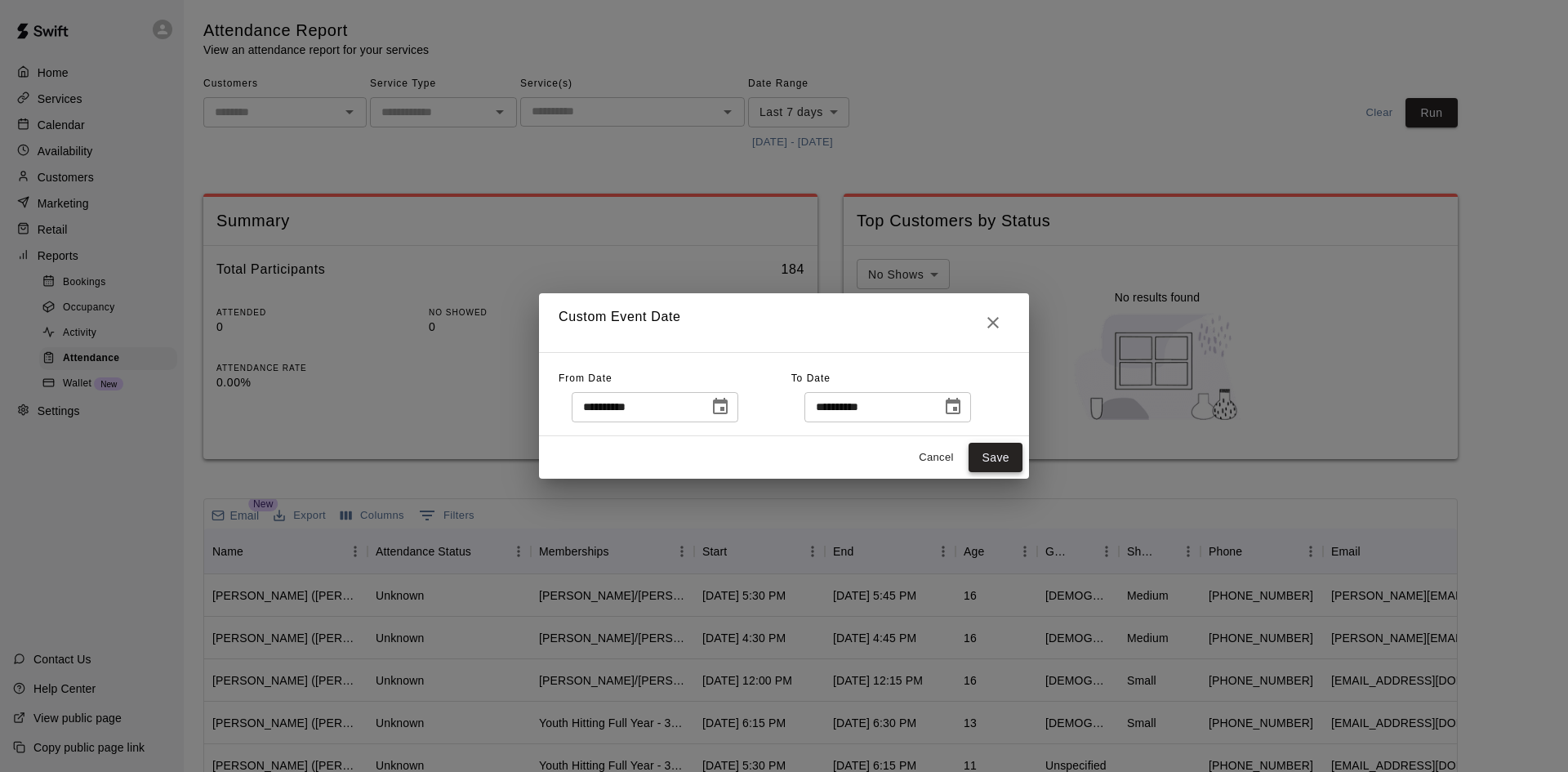
click at [1012, 459] on button "Save" at bounding box center [996, 458] width 54 height 30
type input "******"
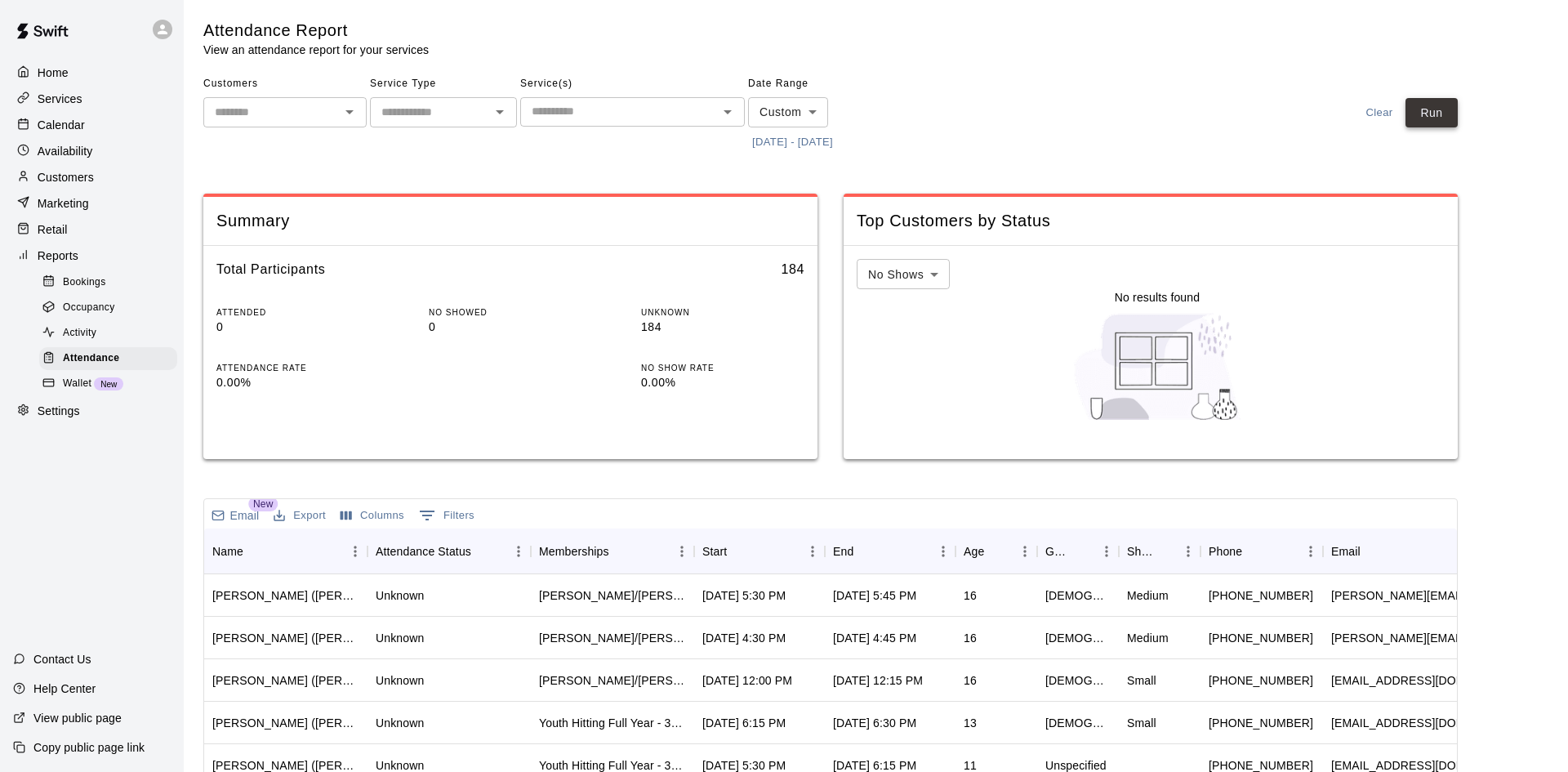
click at [1439, 105] on button "Run" at bounding box center [1431, 113] width 52 height 30
click at [730, 544] on button "Sort" at bounding box center [738, 551] width 23 height 23
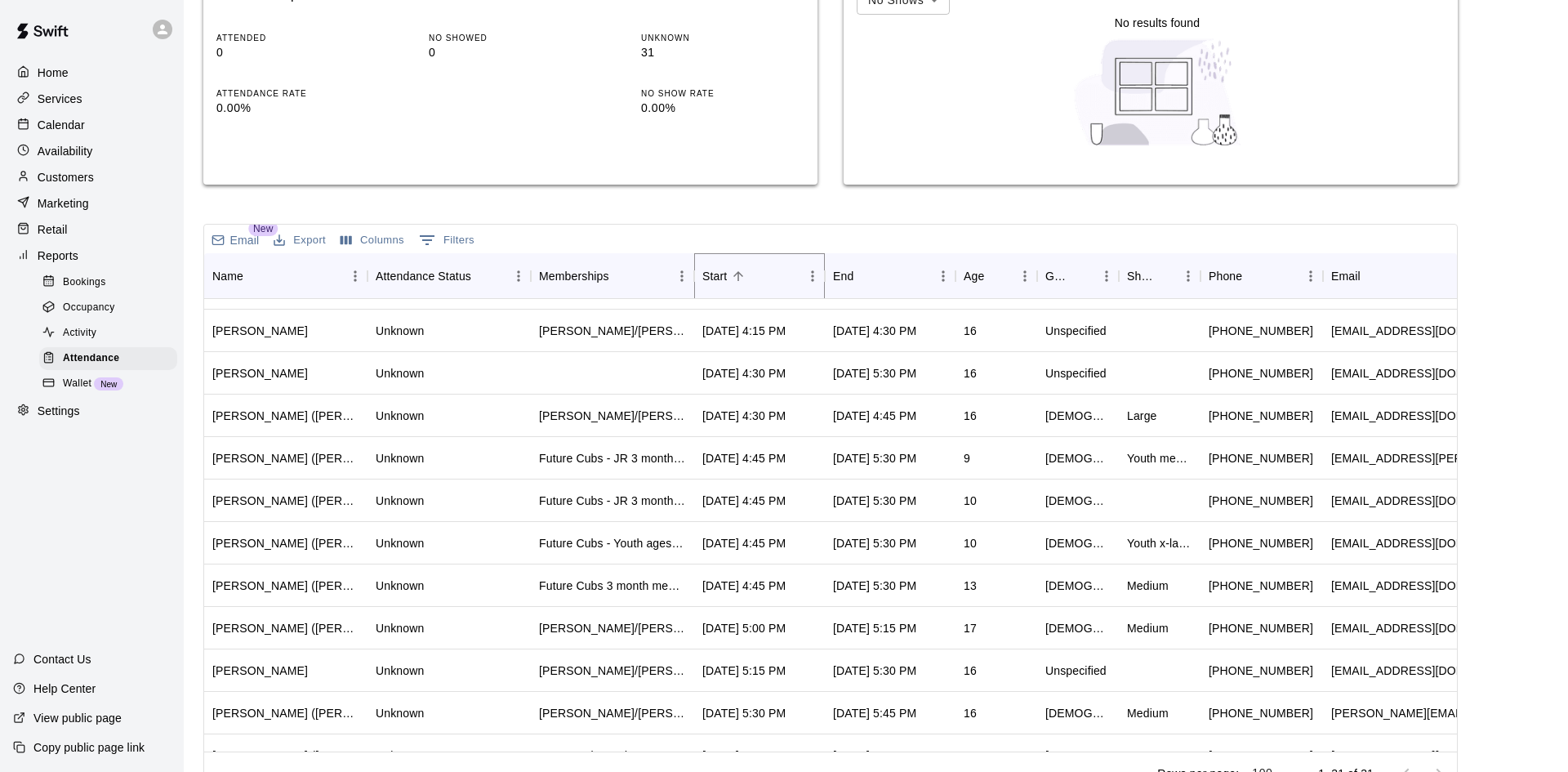
scroll to position [248, 0]
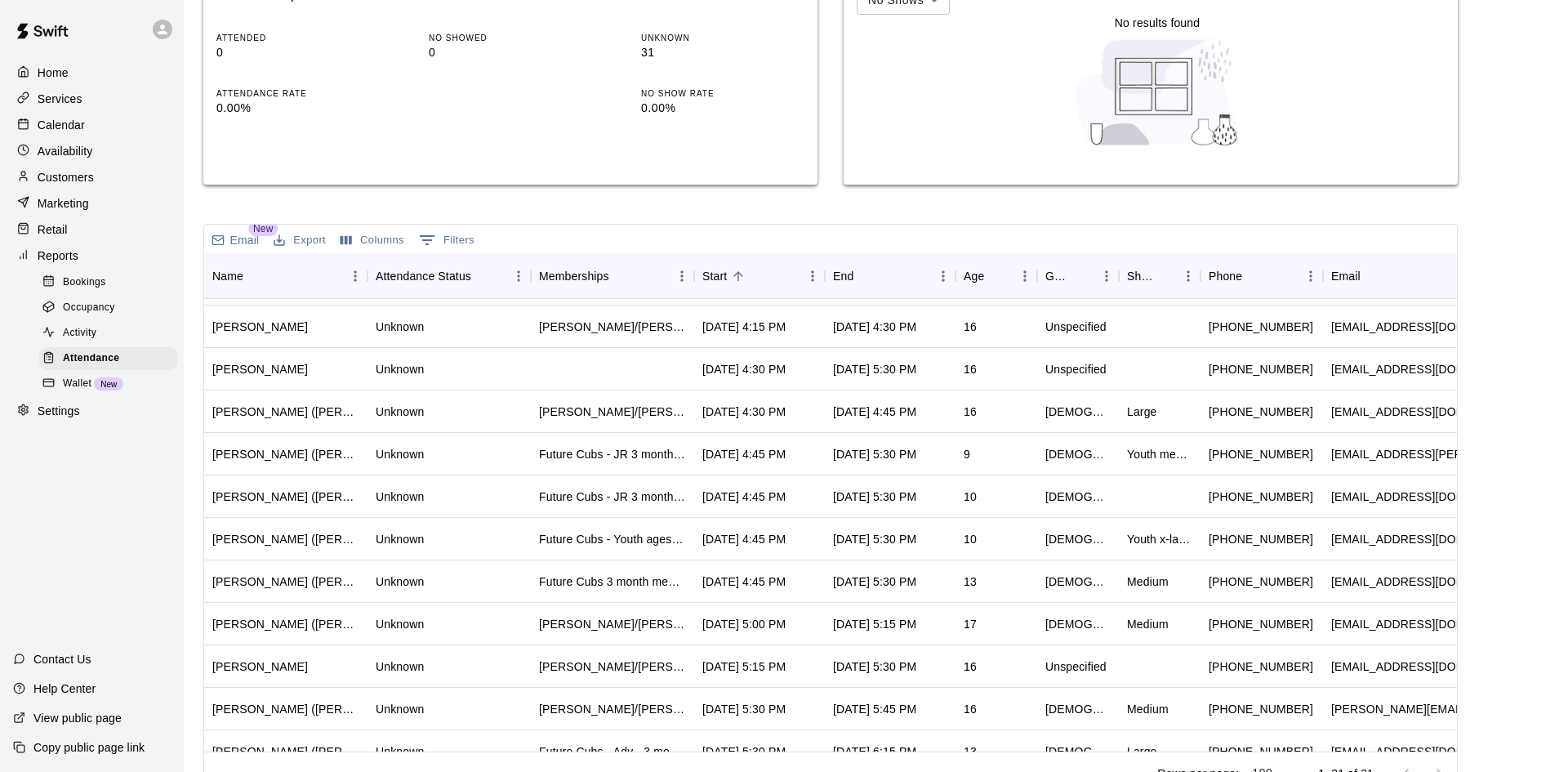
click at [73, 128] on p "Calendar" at bounding box center [61, 124] width 47 height 16
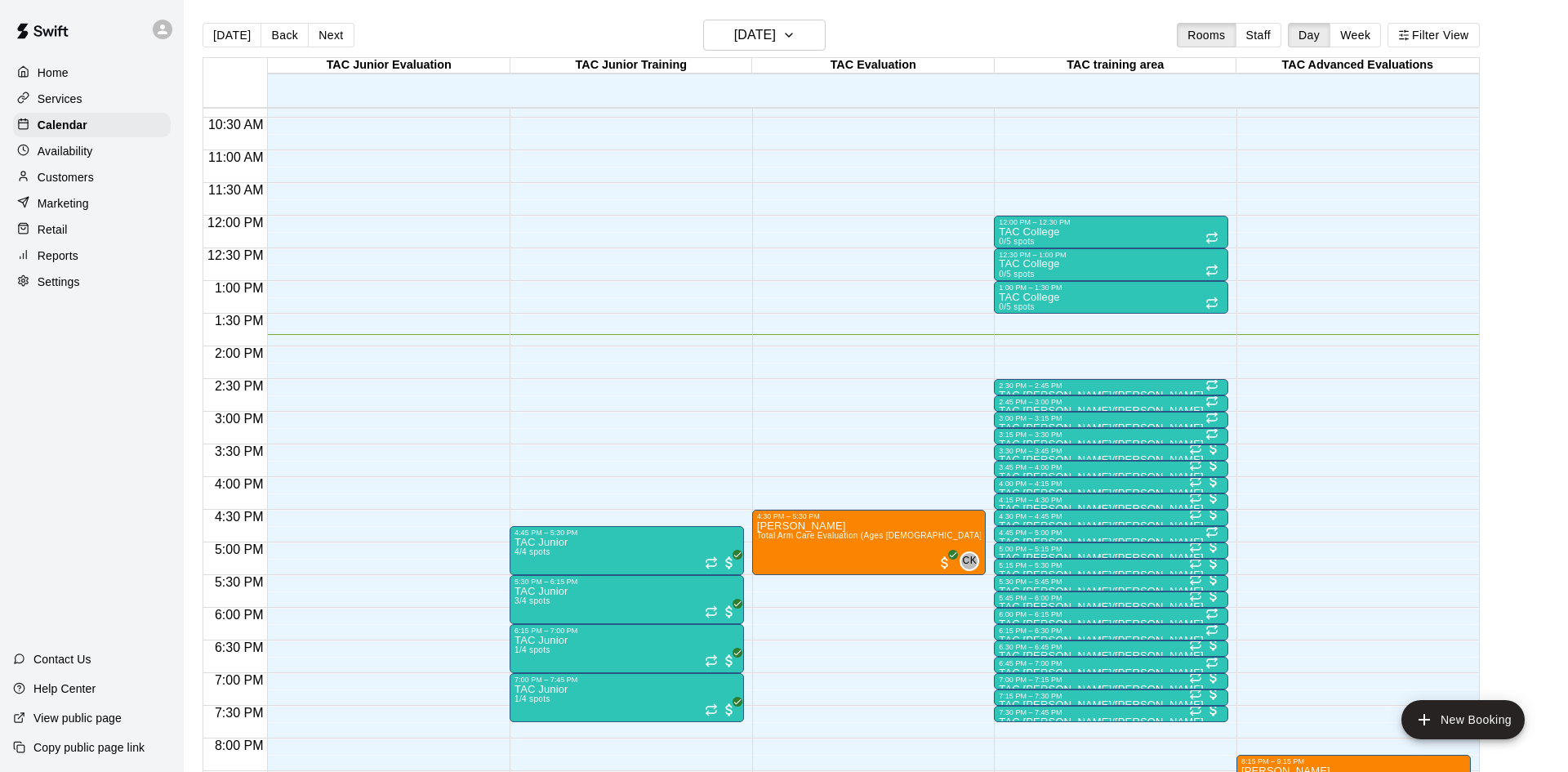
scroll to position [676, 0]
